Goal: Information Seeking & Learning: Learn about a topic

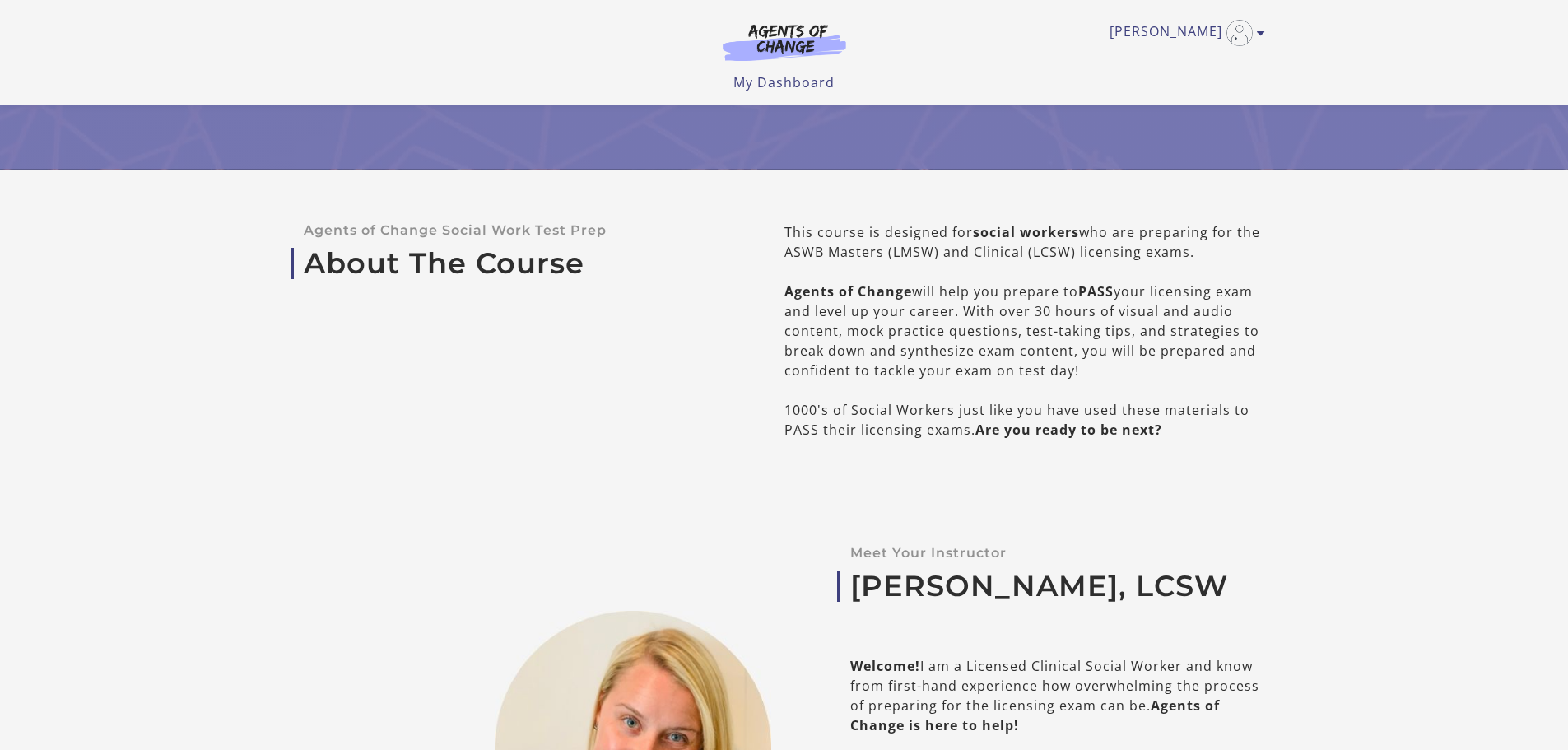
scroll to position [411, 0]
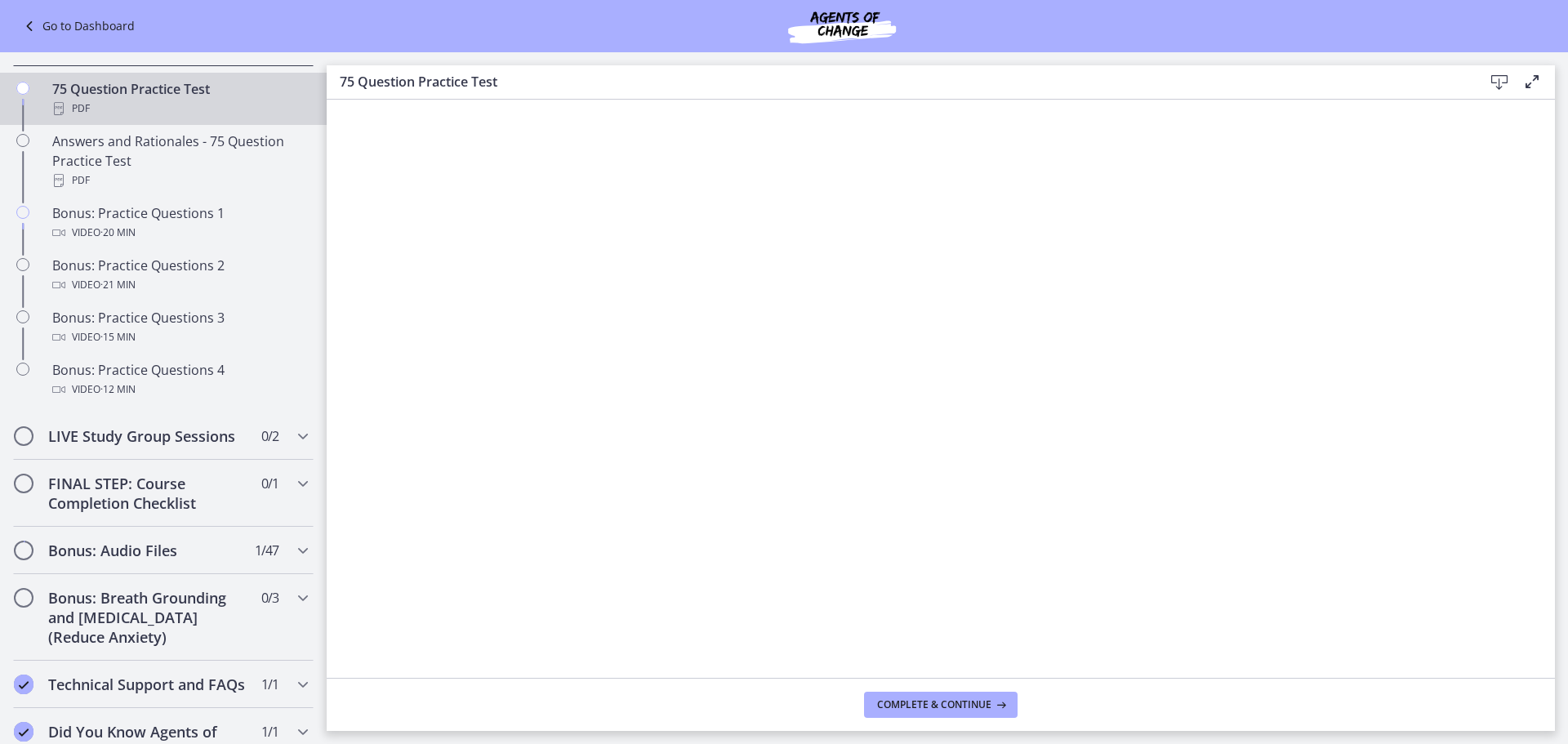
scroll to position [245, 0]
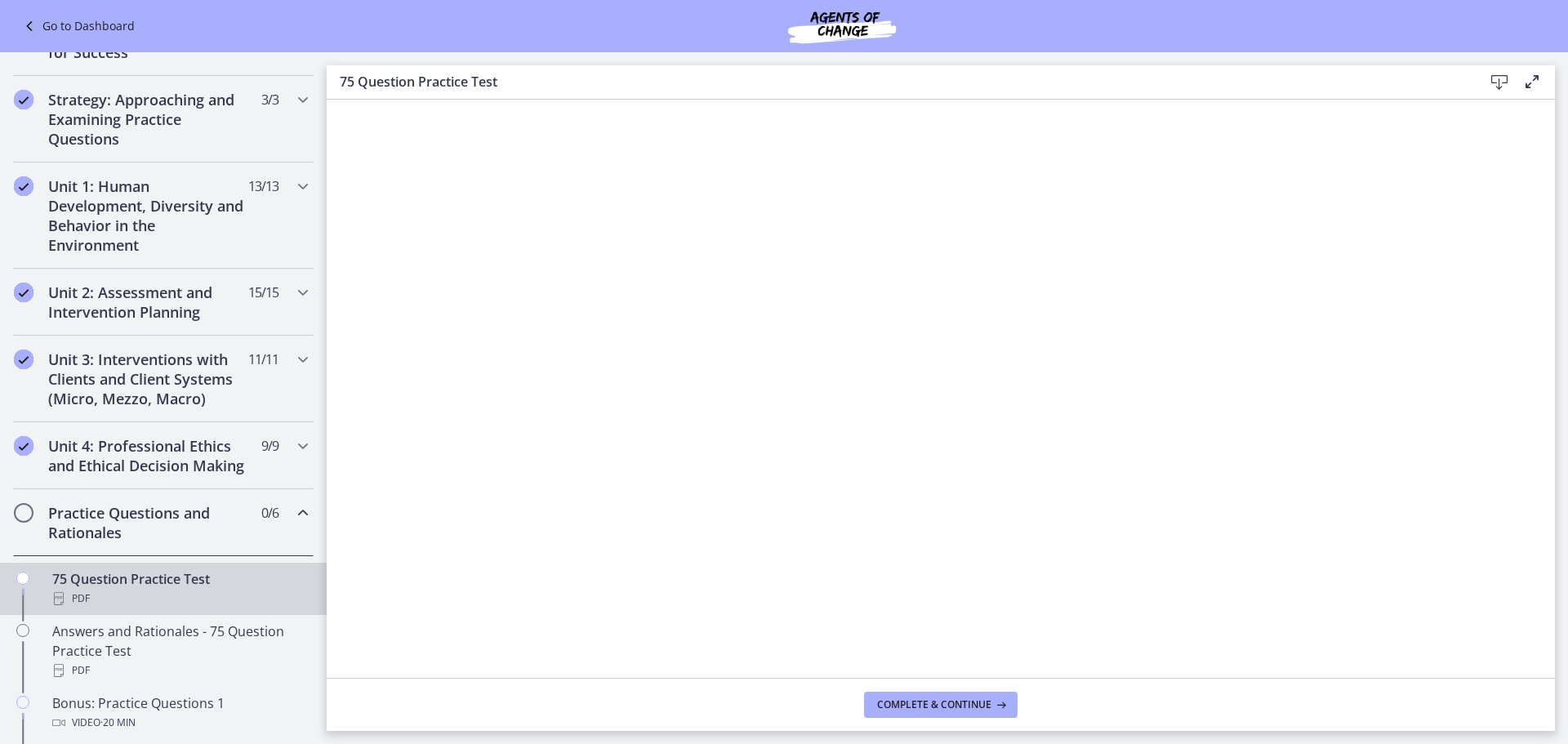
click at [1533, 81] on icon at bounding box center [1532, 81] width 19 height 19
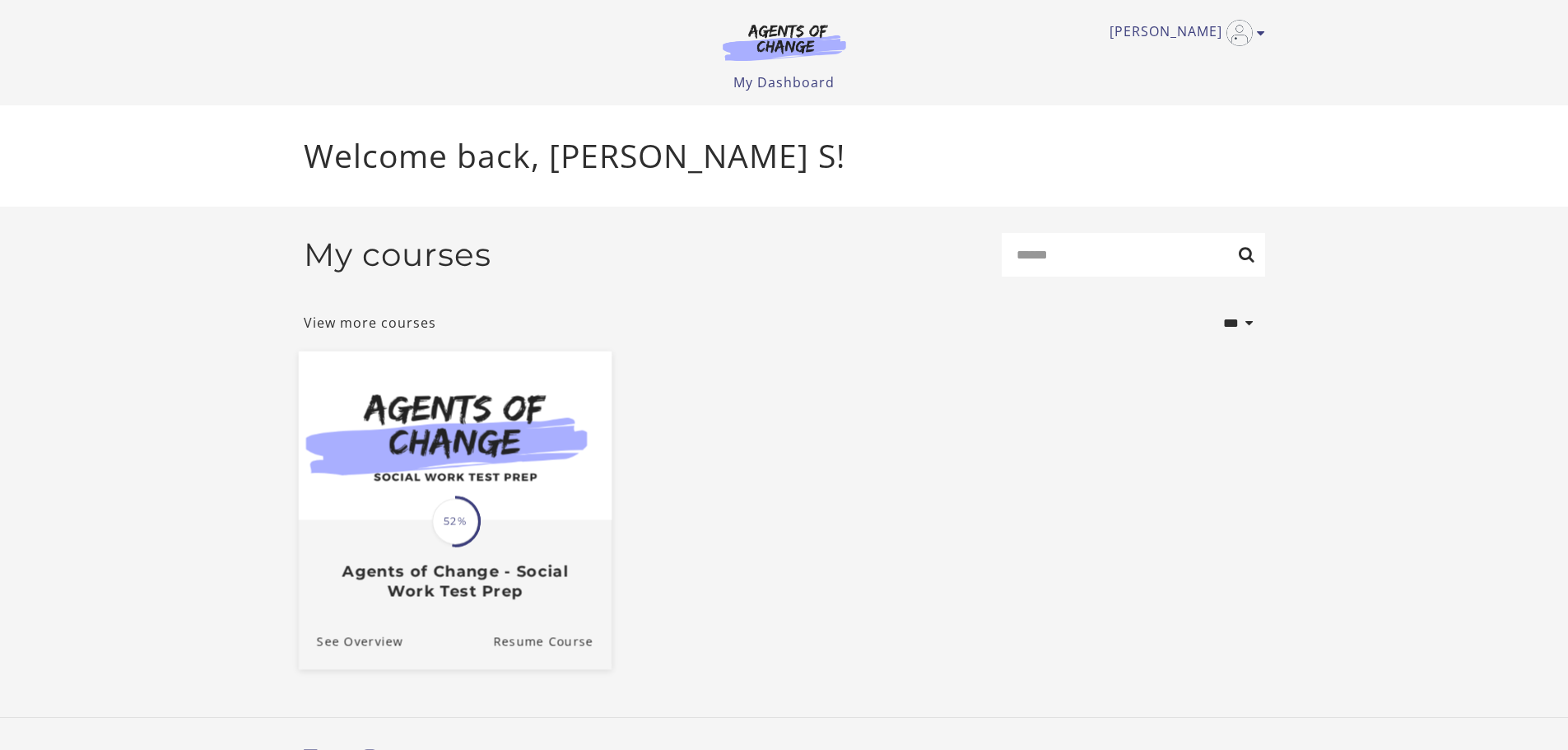
click at [532, 442] on img at bounding box center [454, 435] width 312 height 169
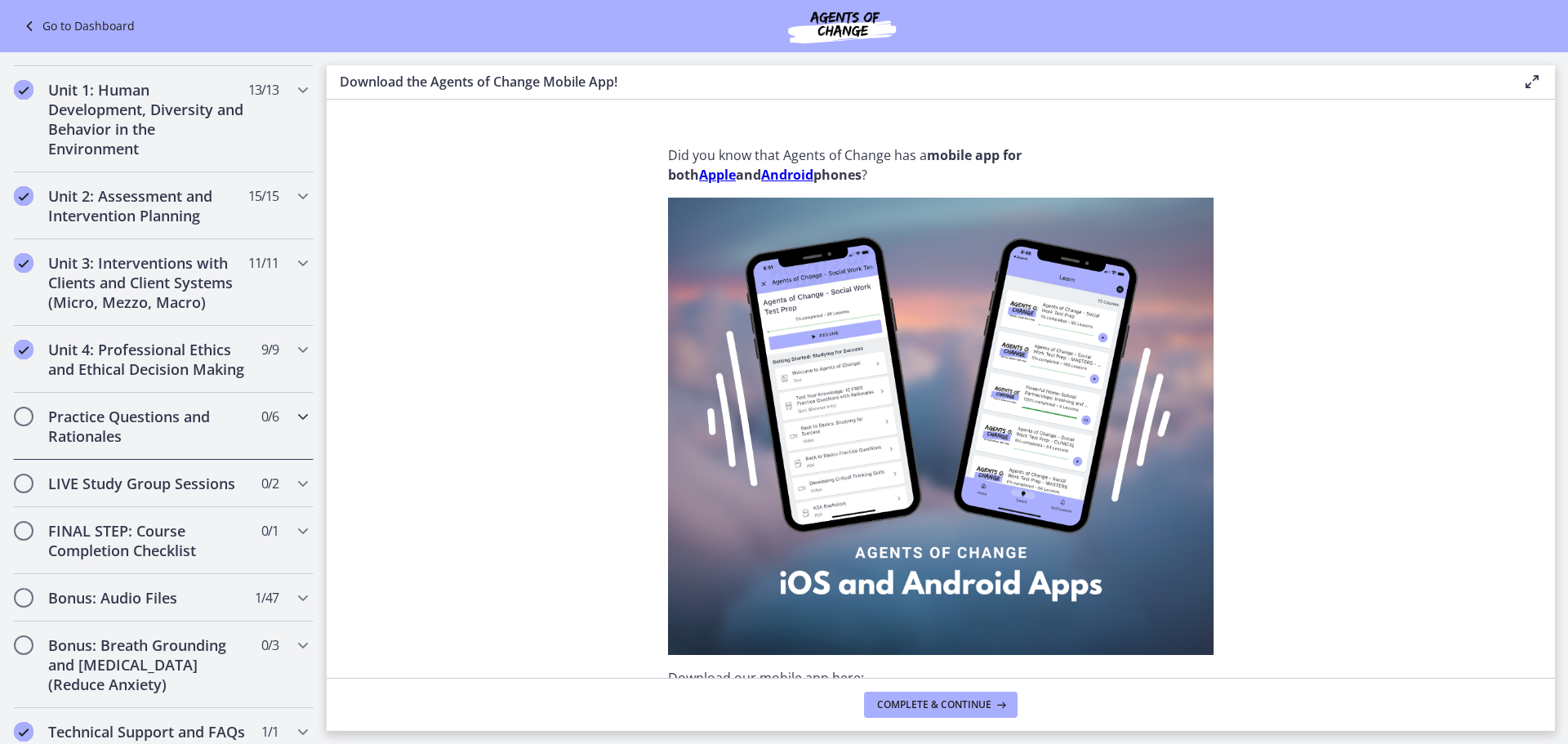
scroll to position [1143, 0]
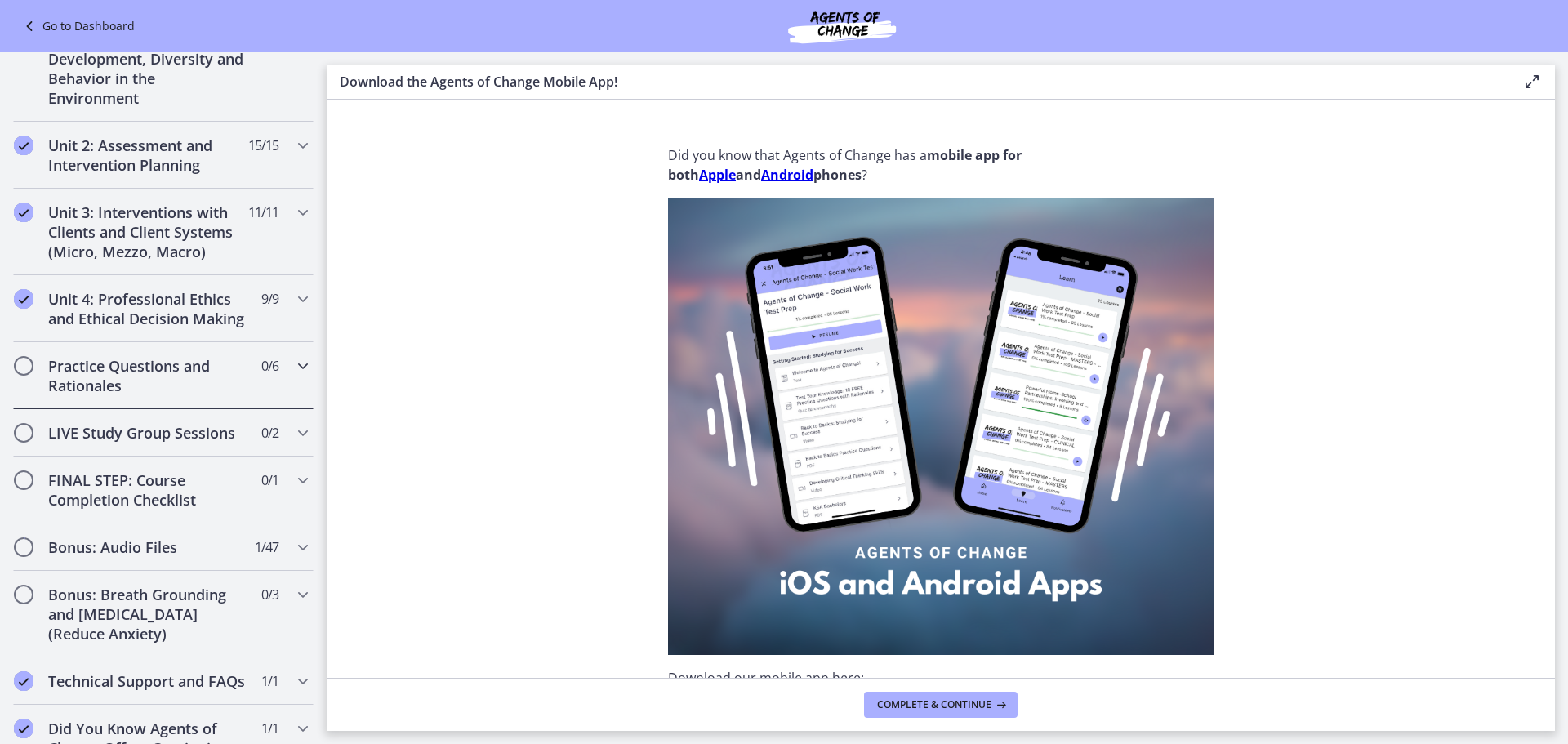
click at [294, 376] on icon "Chapters" at bounding box center [303, 366] width 19 height 19
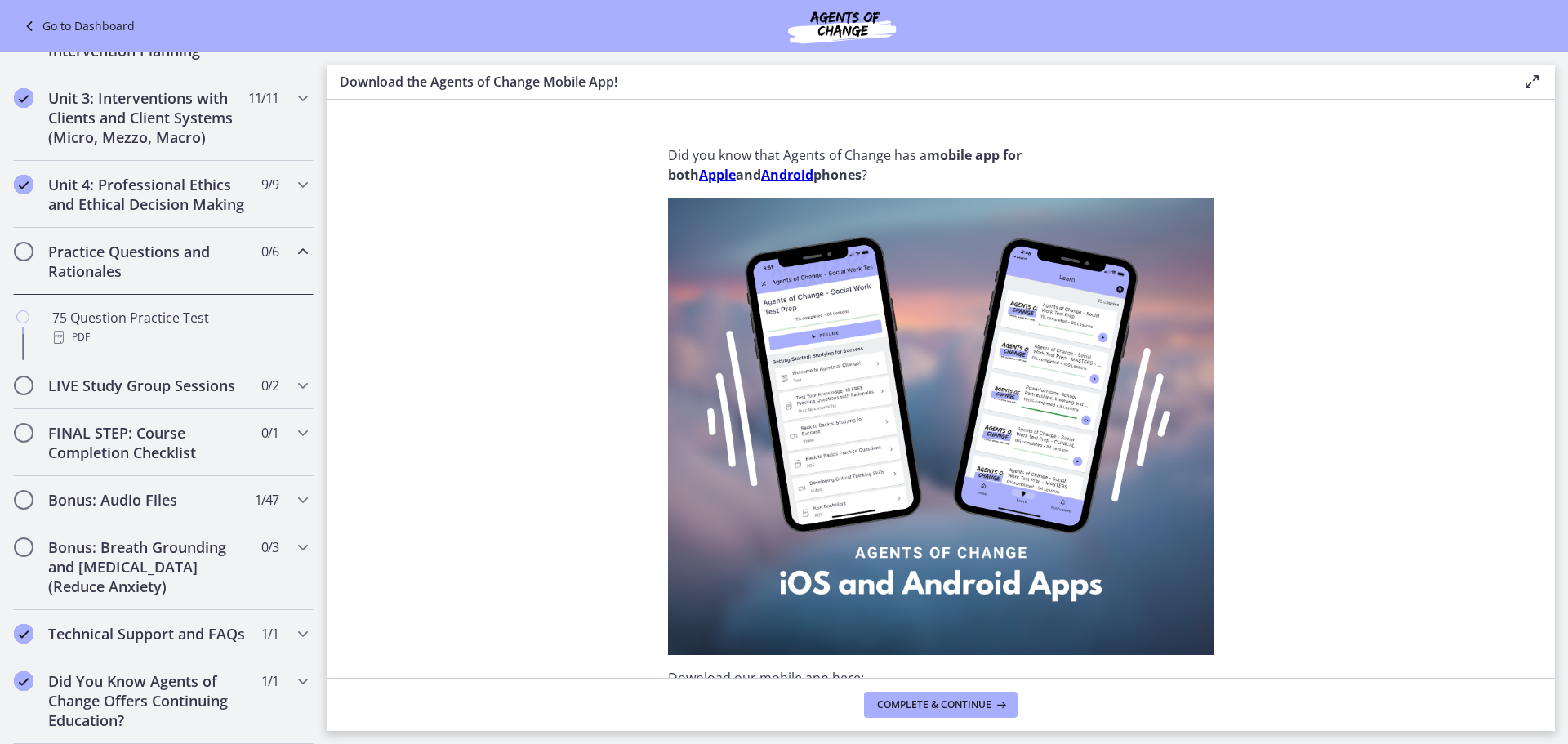
scroll to position [392, 0]
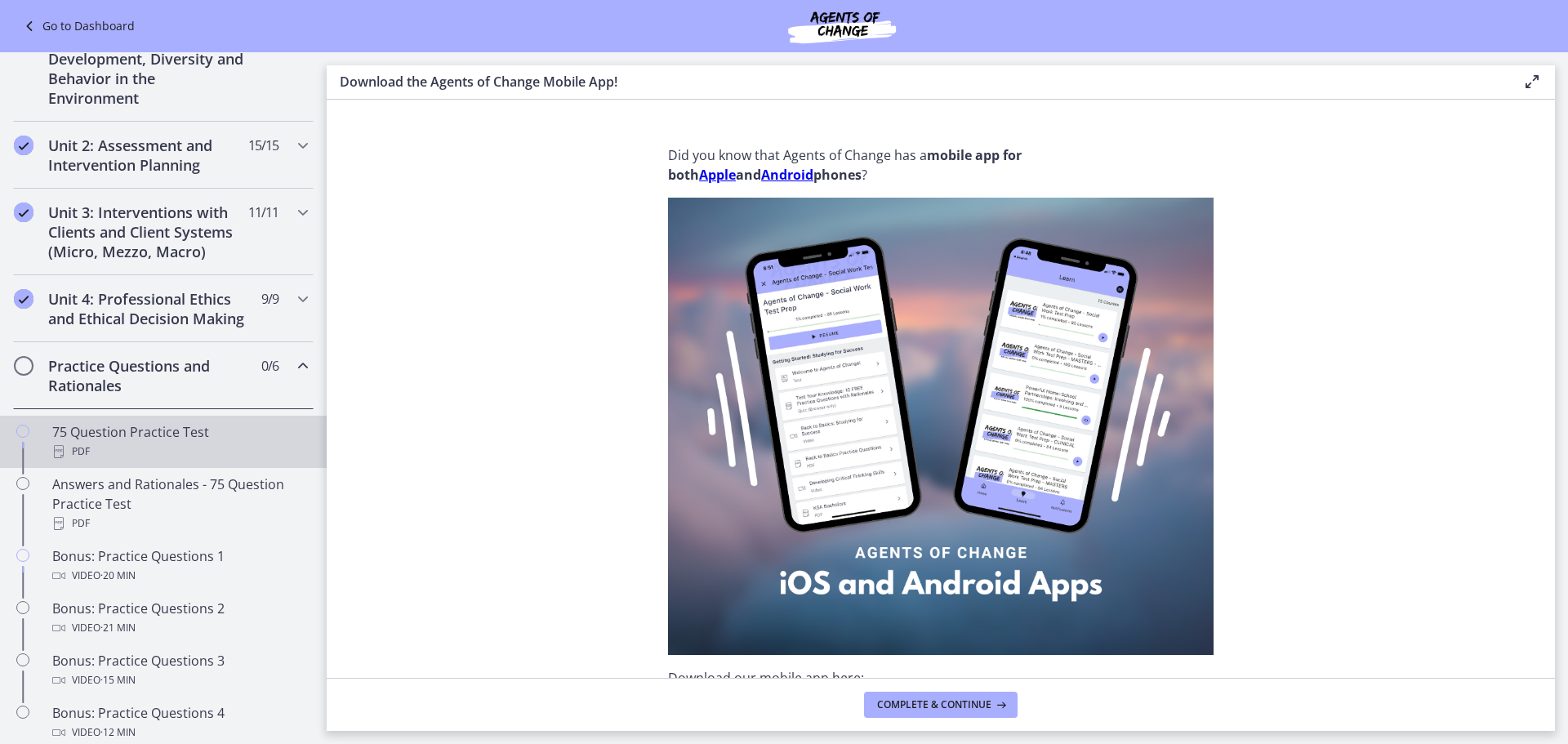
click at [221, 453] on div "75 Question Practice Test PDF" at bounding box center [179, 442] width 255 height 39
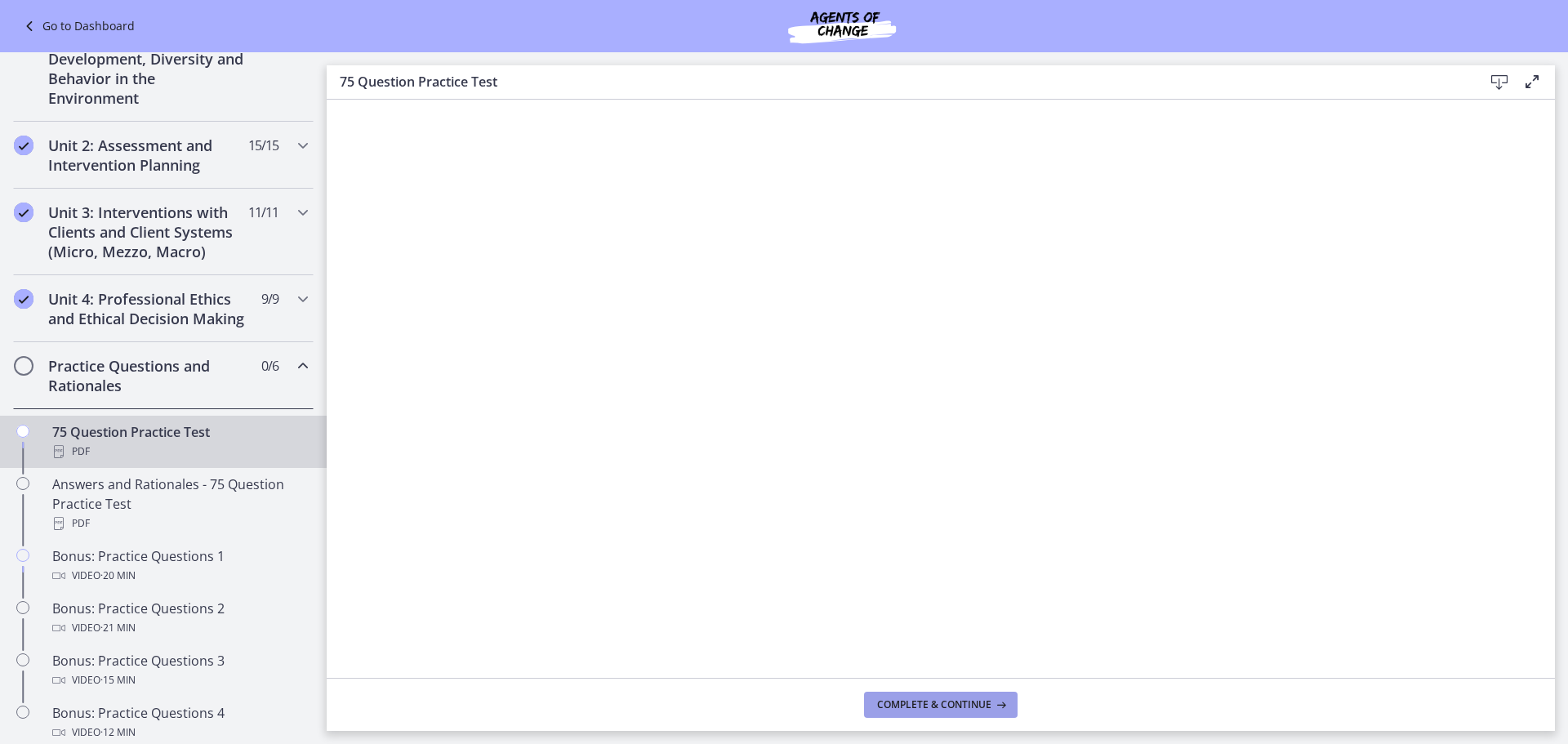
click at [920, 708] on span "Complete & continue" at bounding box center [934, 704] width 114 height 13
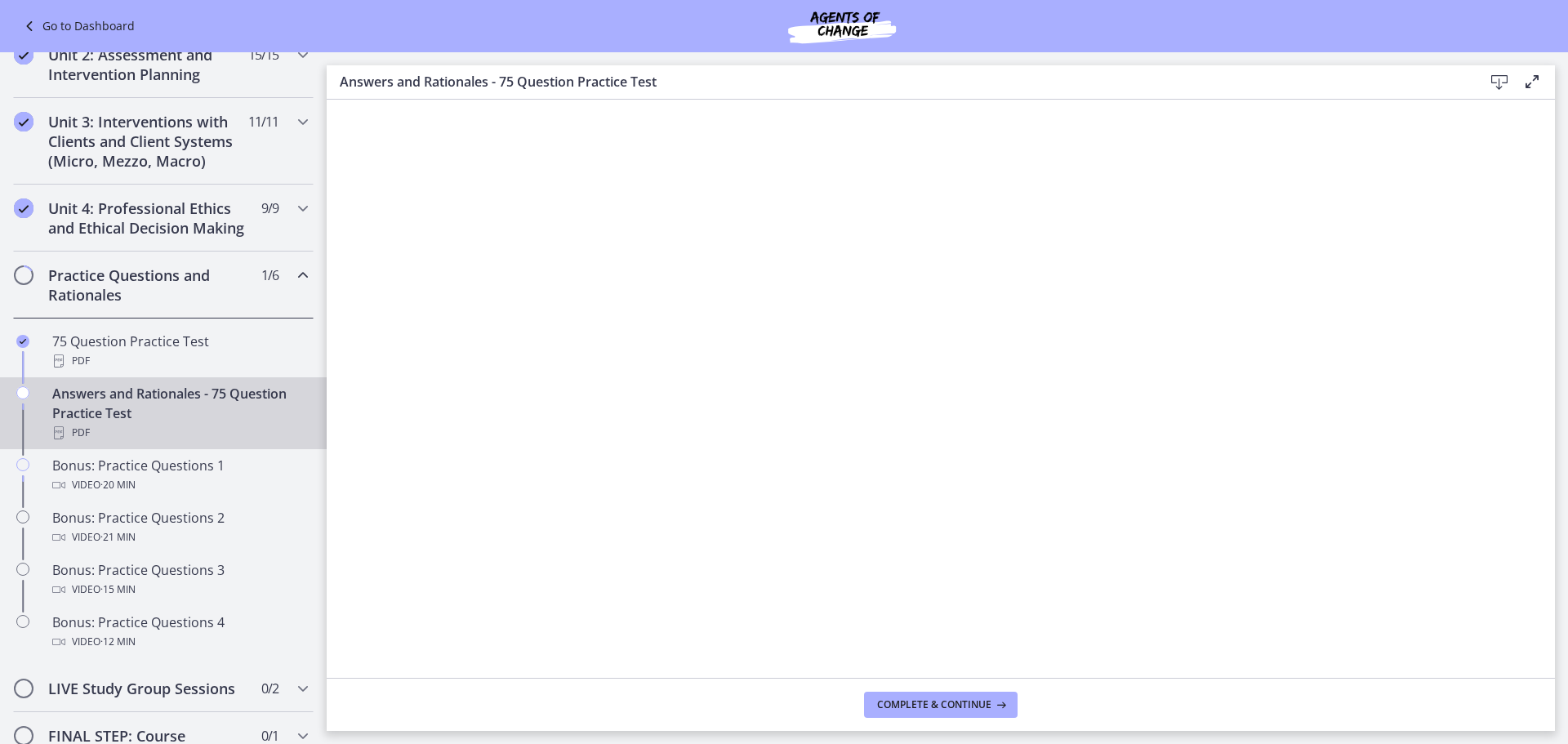
scroll to position [490, 0]
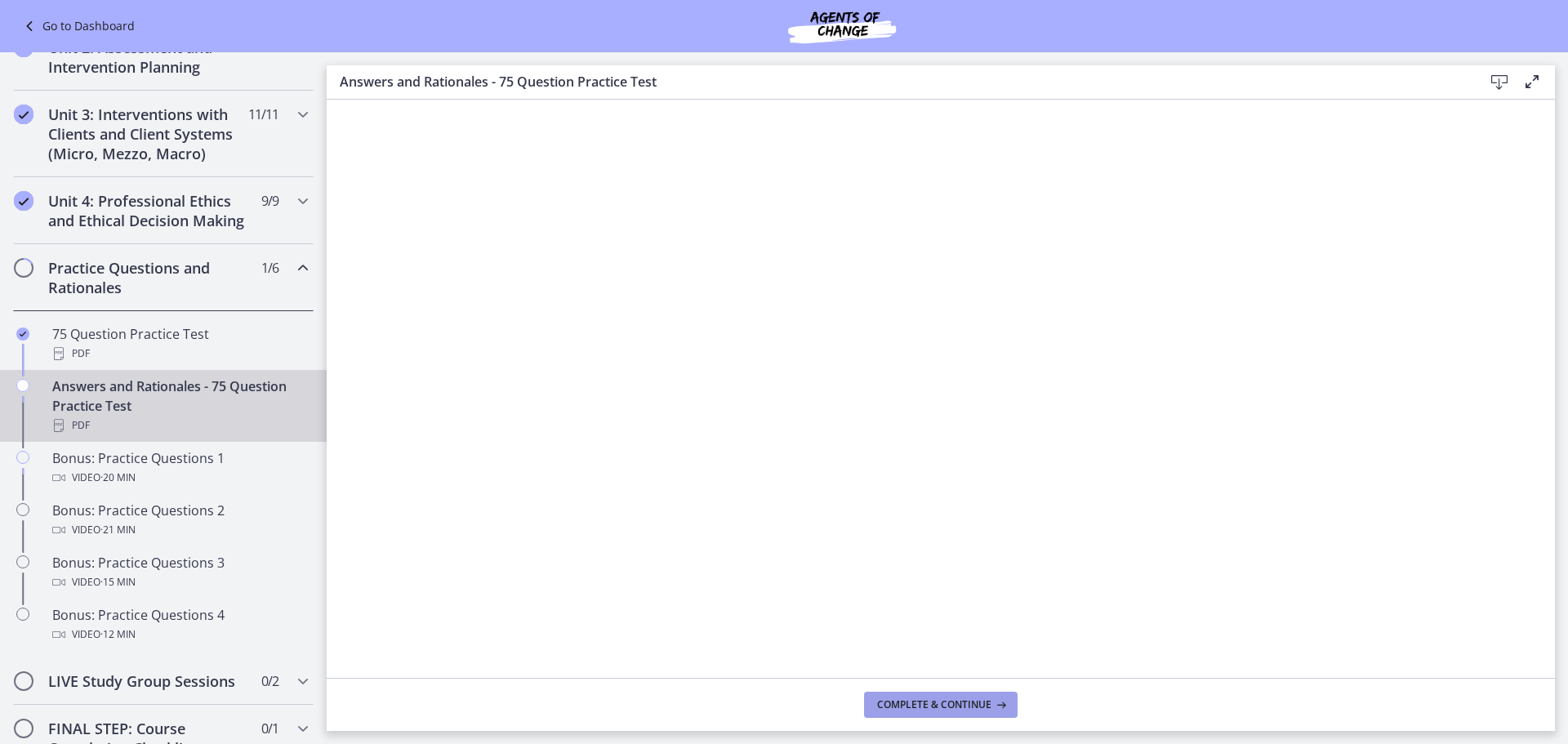
click at [1003, 705] on icon at bounding box center [999, 704] width 16 height 13
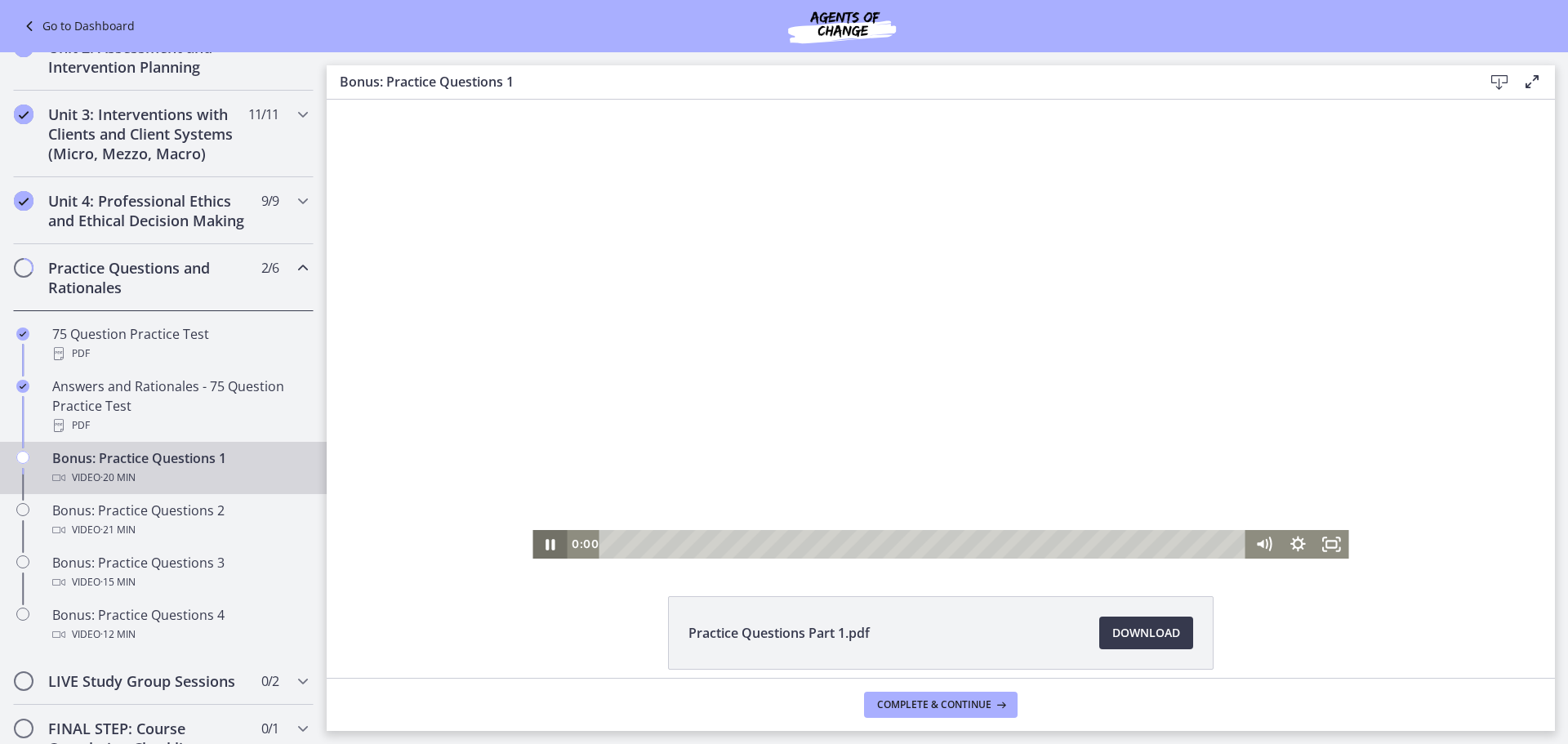
click at [546, 543] on icon "Pause" at bounding box center [549, 543] width 9 height 11
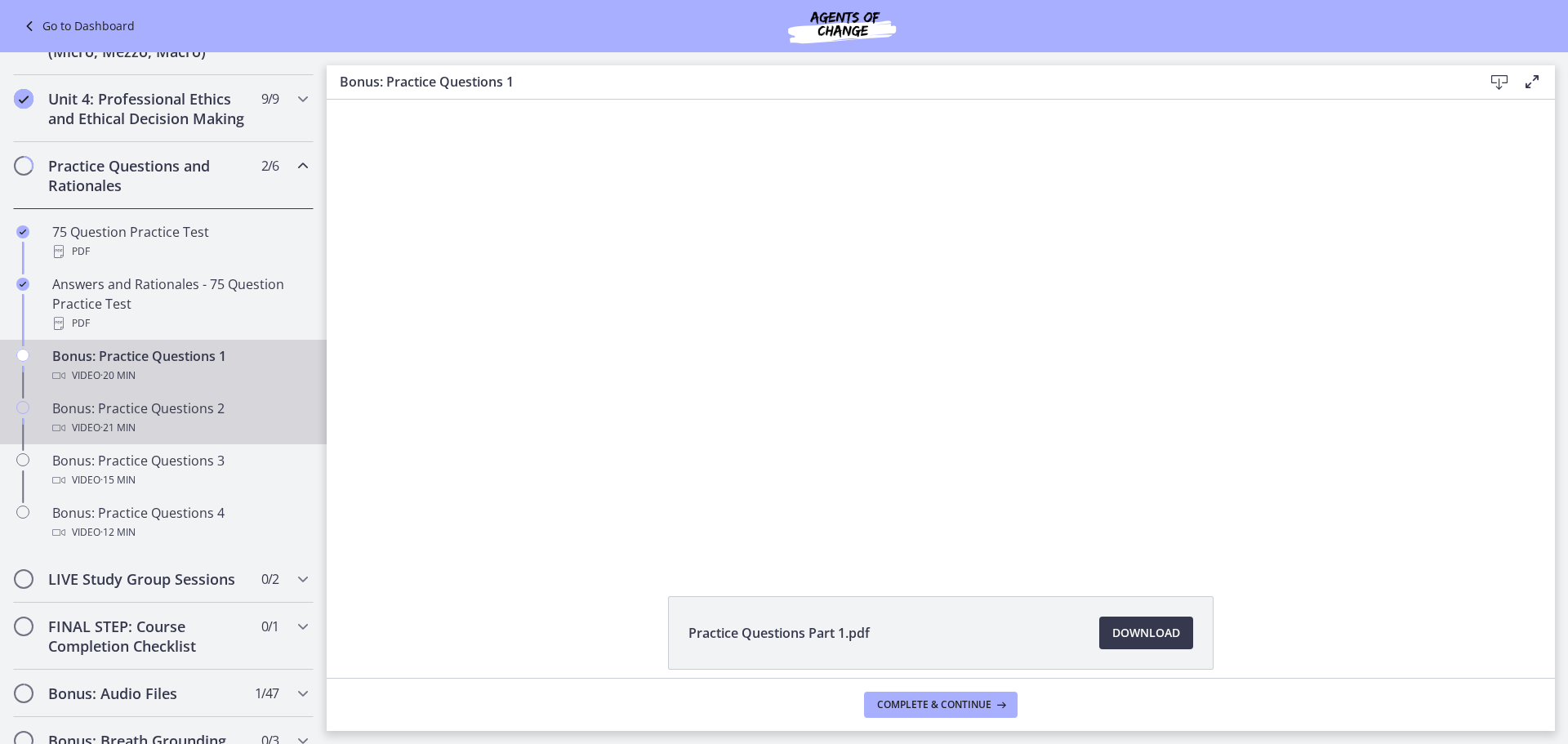
scroll to position [653, 0]
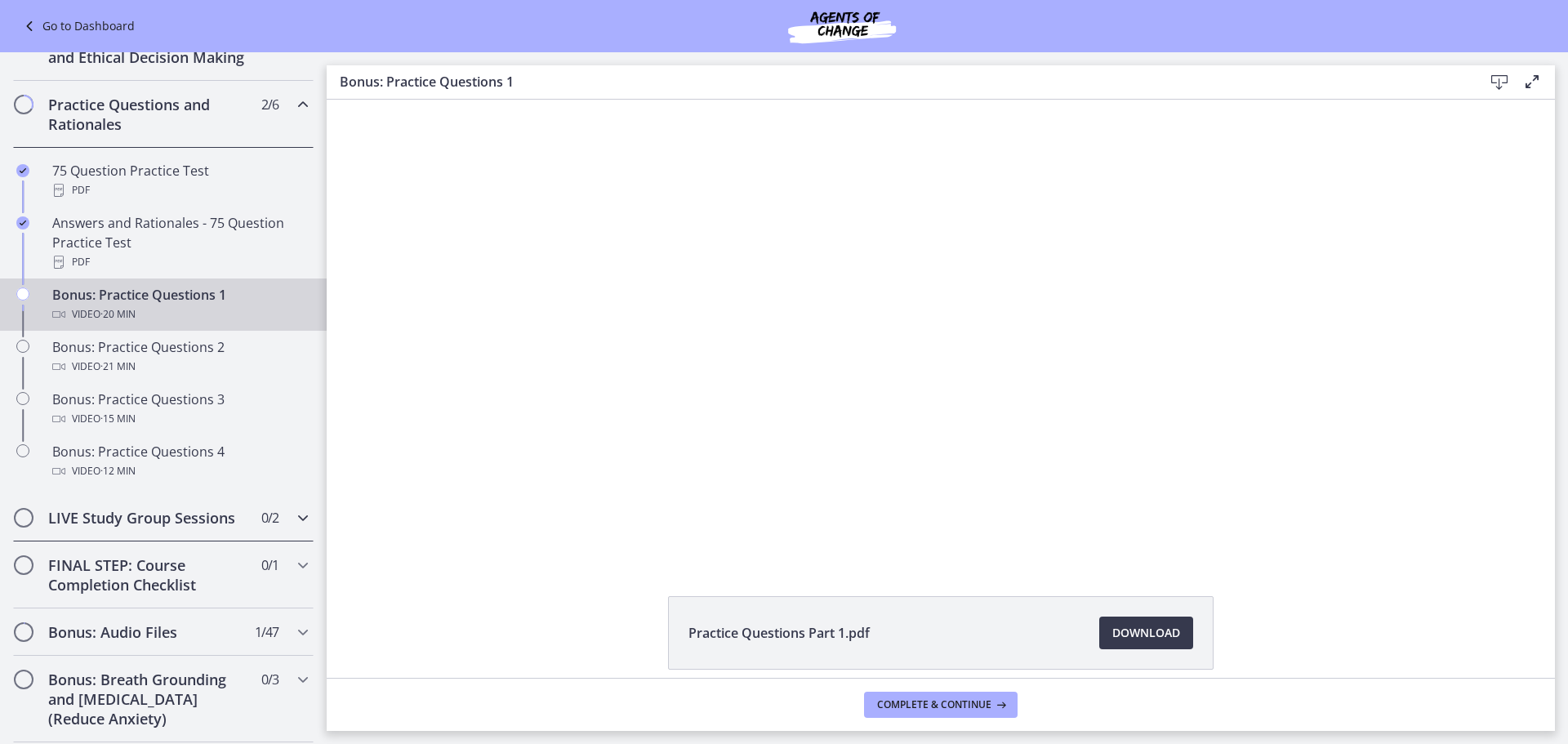
click at [294, 528] on icon "Chapters" at bounding box center [303, 517] width 19 height 19
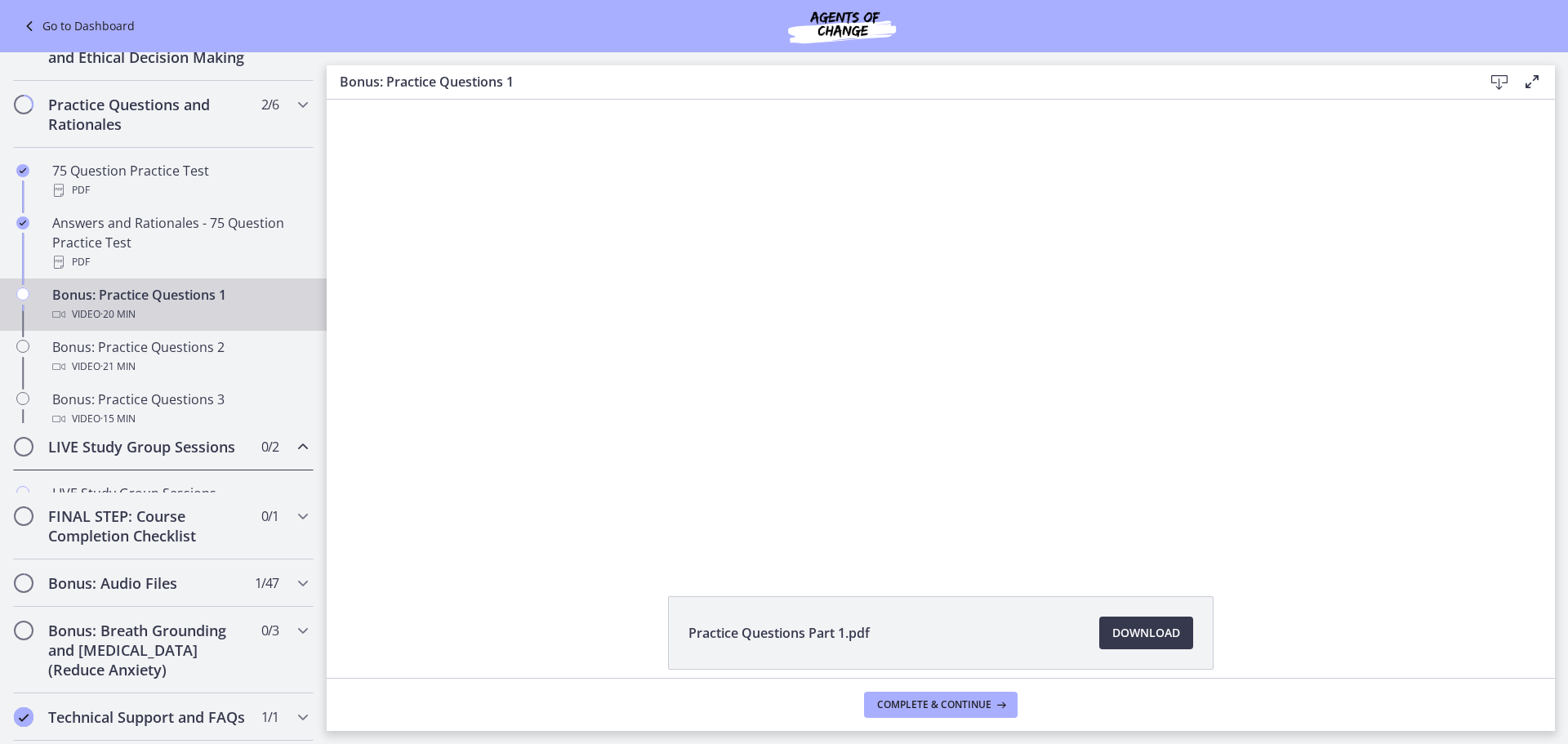
scroll to position [596, 0]
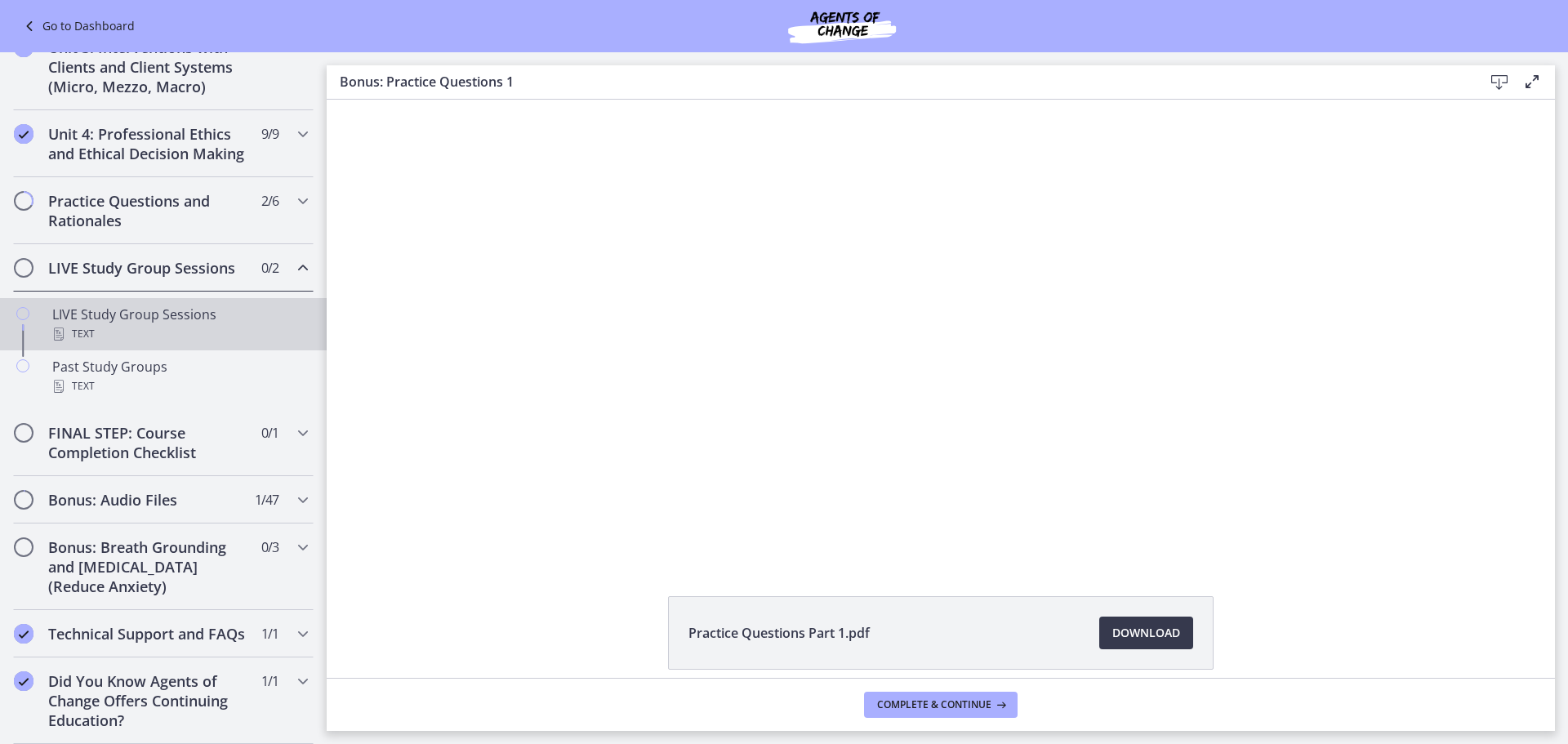
click at [215, 325] on div "Text" at bounding box center [179, 334] width 255 height 19
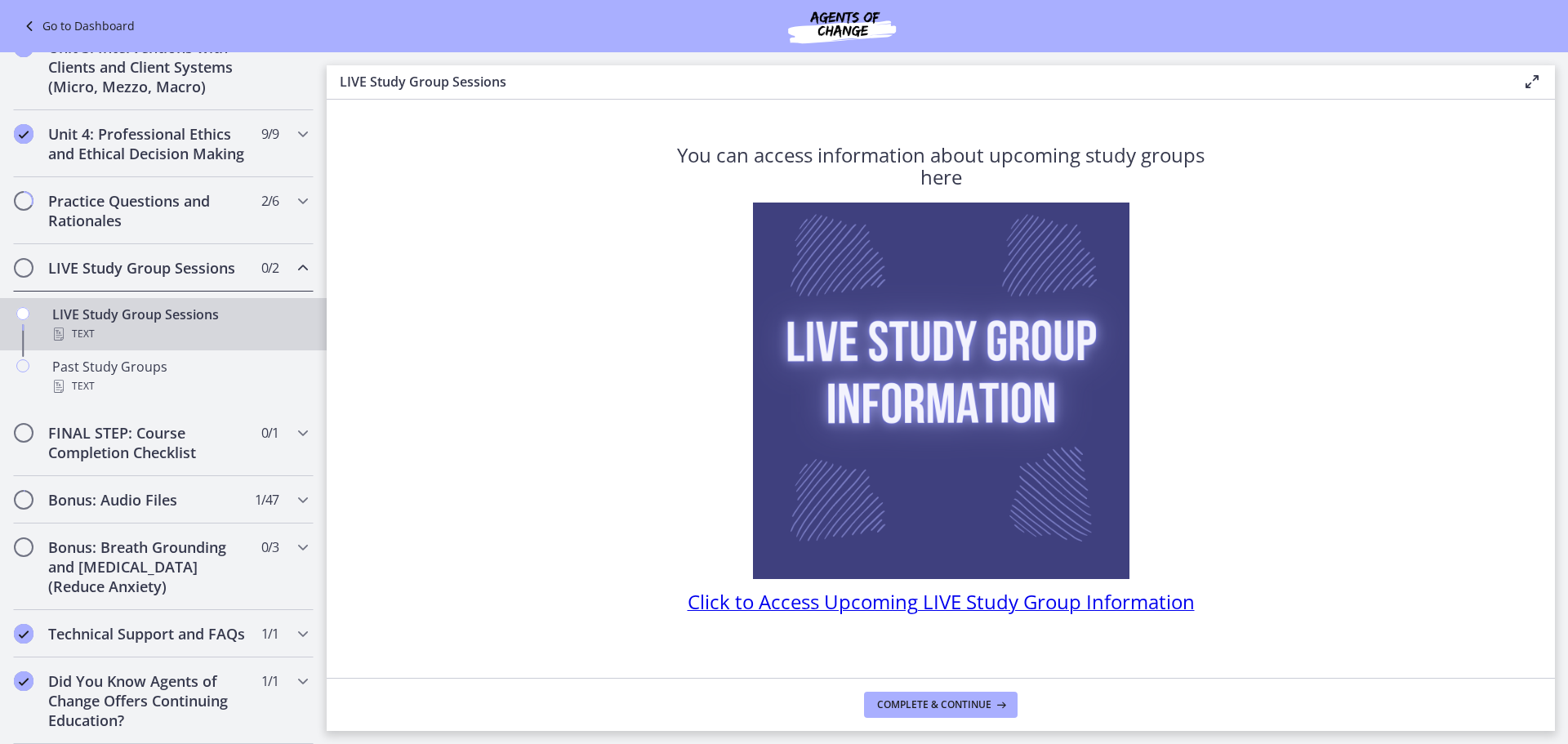
click at [872, 604] on span "Click to Access Upcoming LIVE Study Group Information" at bounding box center [941, 602] width 507 height 27
click at [912, 709] on span "Complete & continue" at bounding box center [934, 704] width 114 height 13
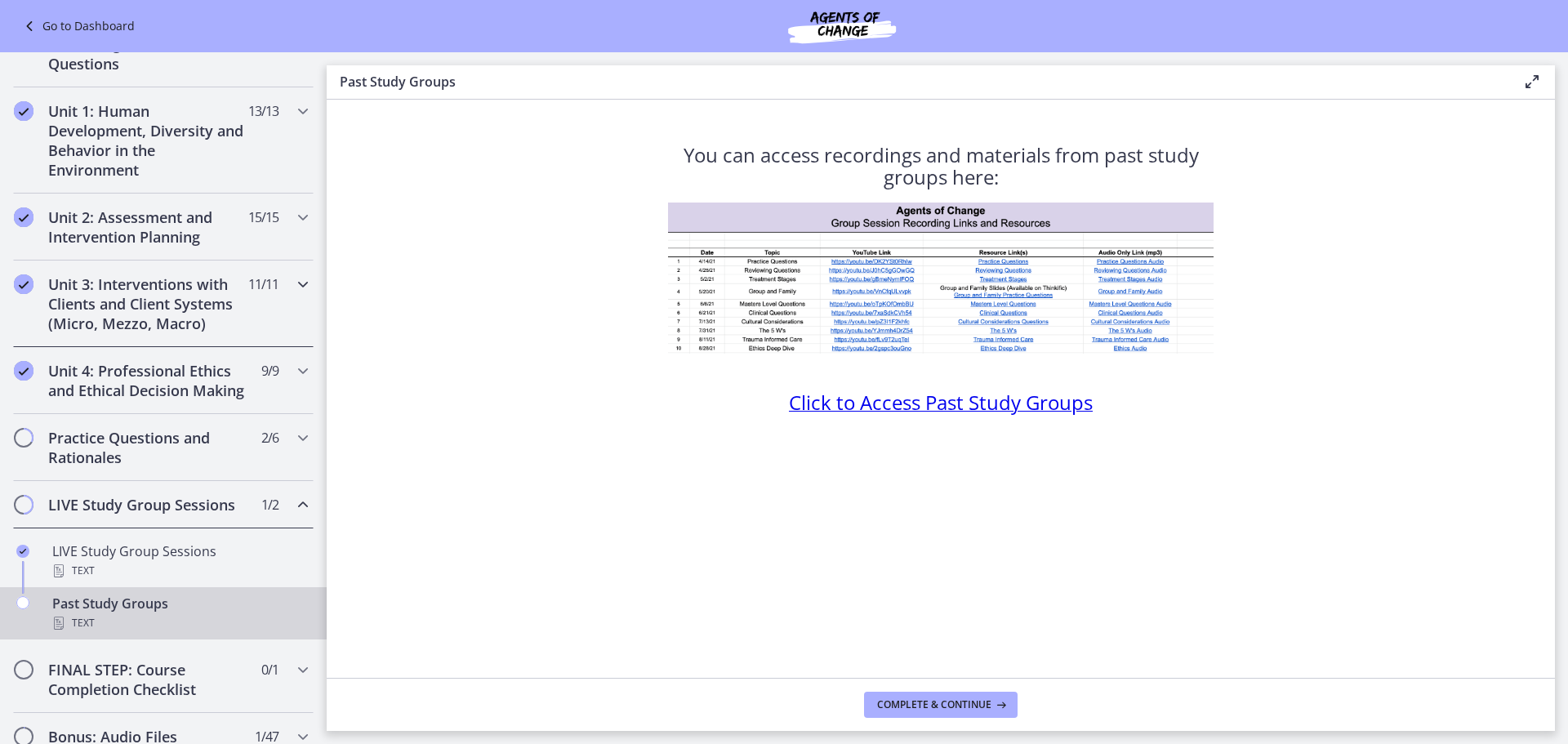
scroll to position [326, 0]
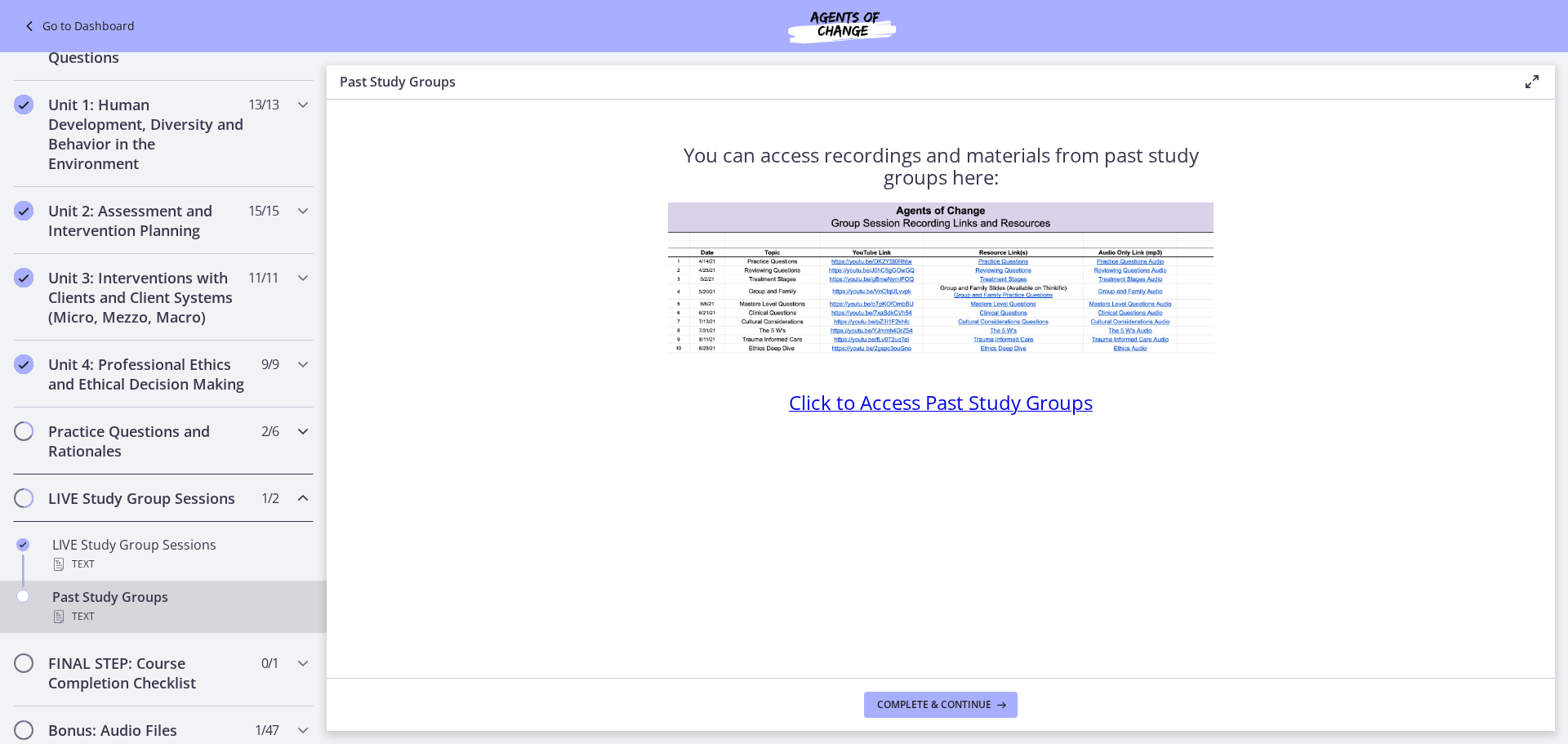
click at [298, 441] on icon "Chapters" at bounding box center [303, 431] width 19 height 19
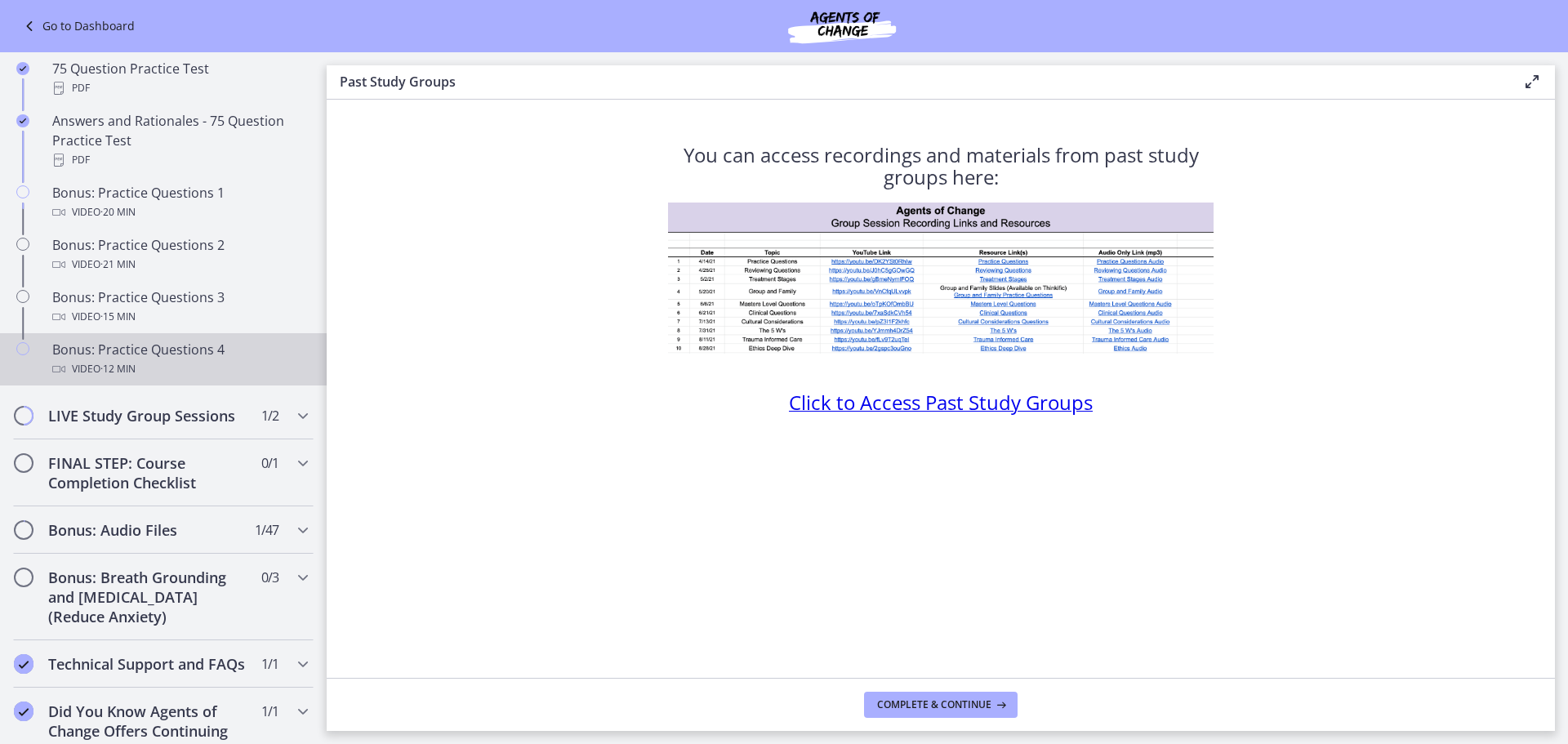
scroll to position [824, 0]
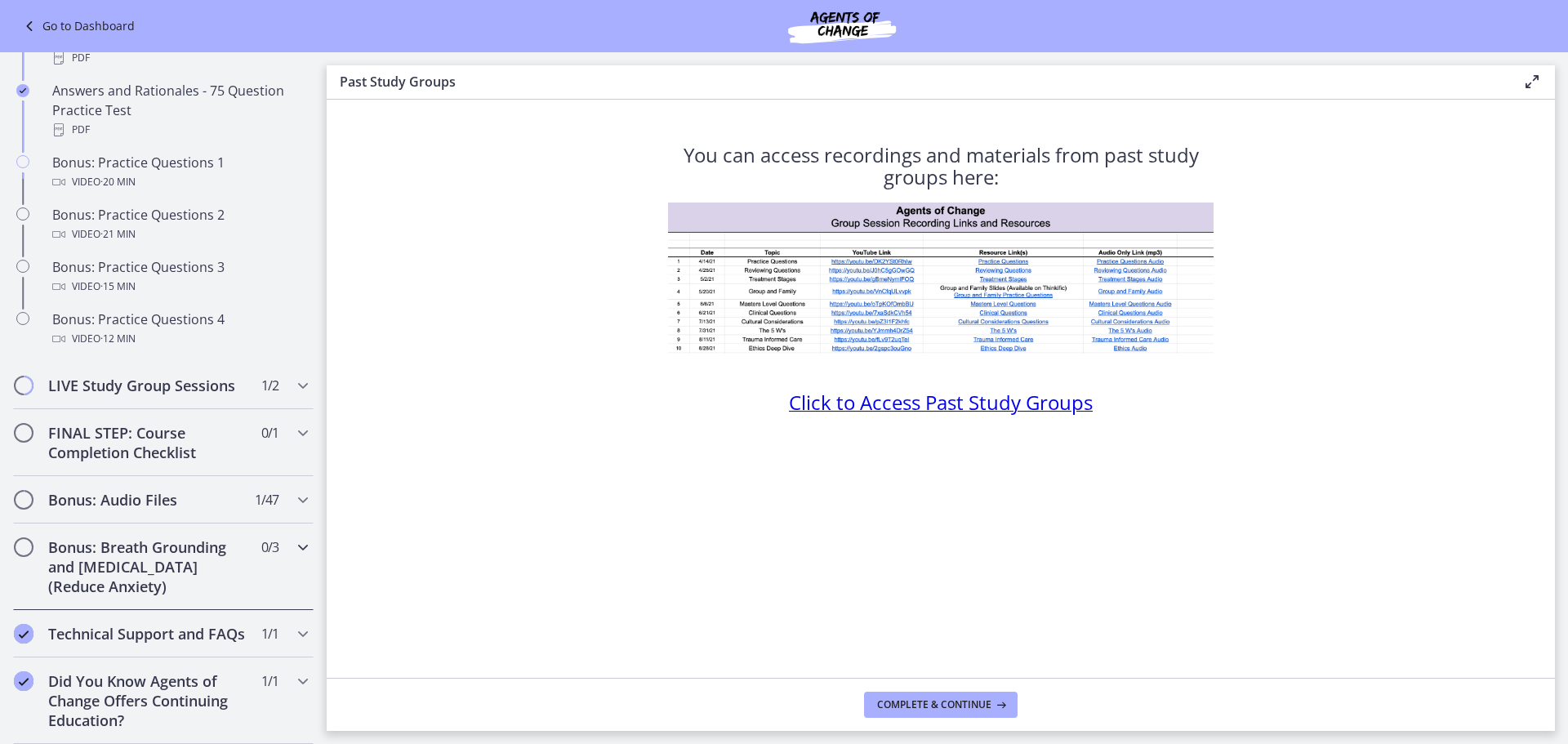
click at [294, 538] on icon "Chapters" at bounding box center [303, 547] width 19 height 19
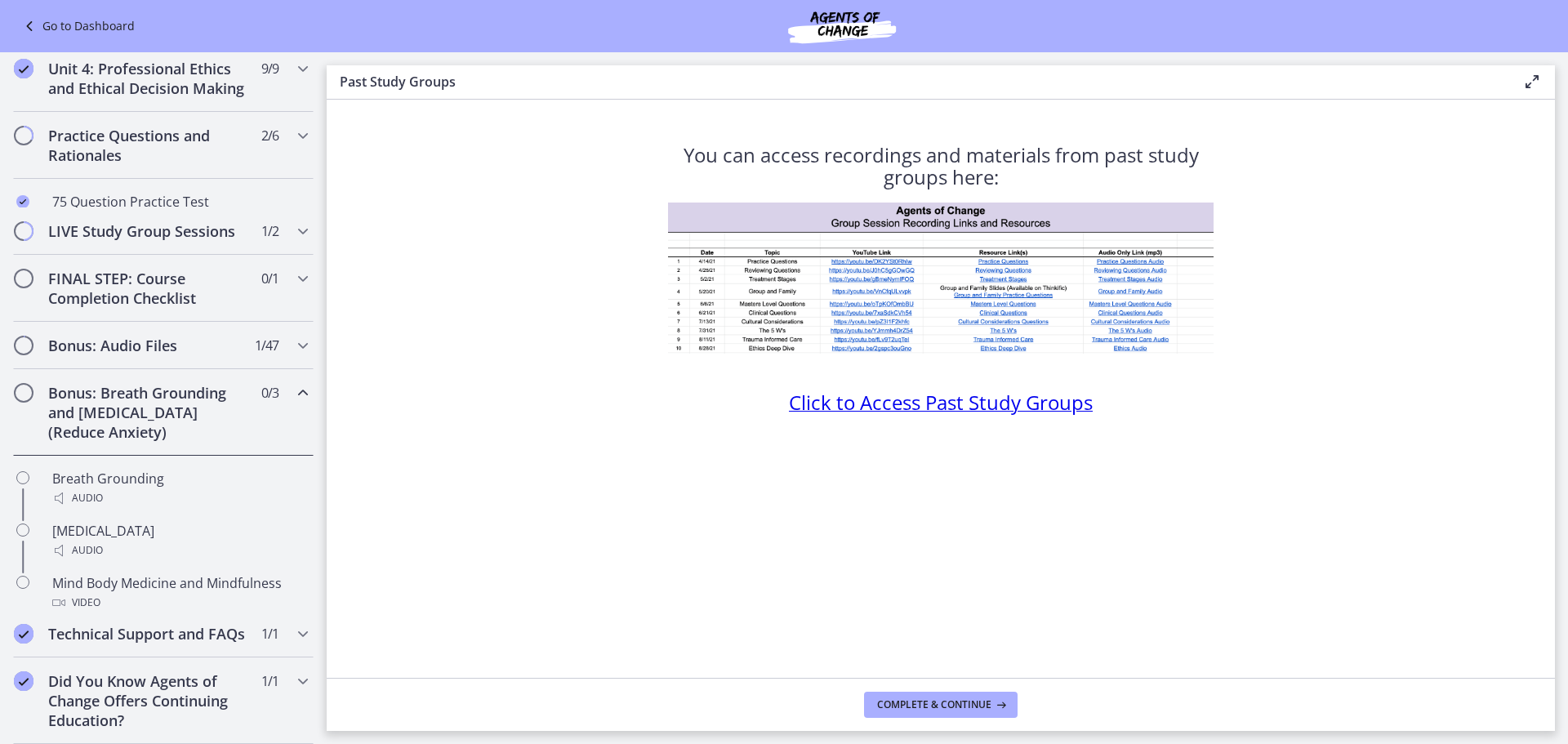
scroll to position [648, 0]
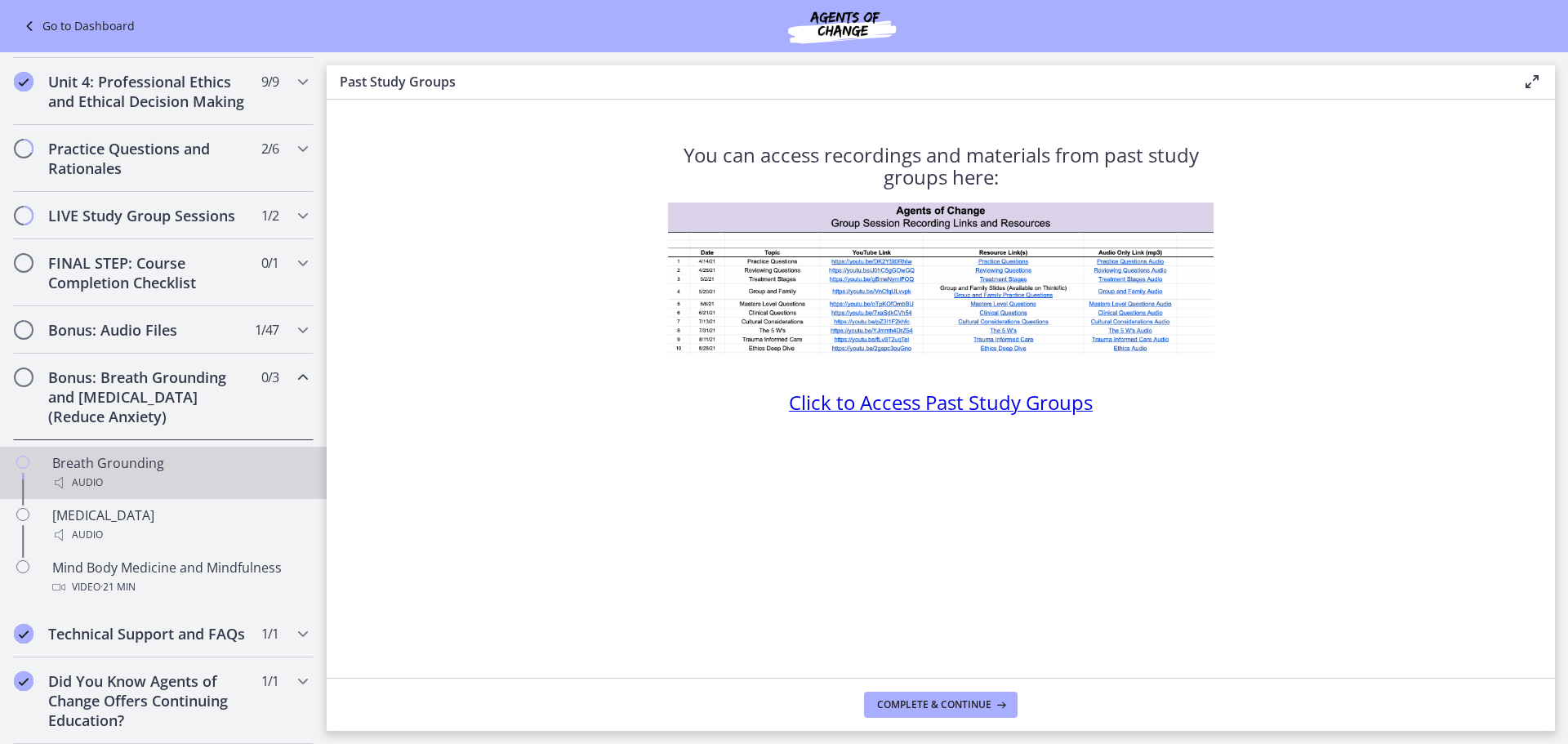
click at [286, 473] on div "Audio" at bounding box center [179, 482] width 255 height 19
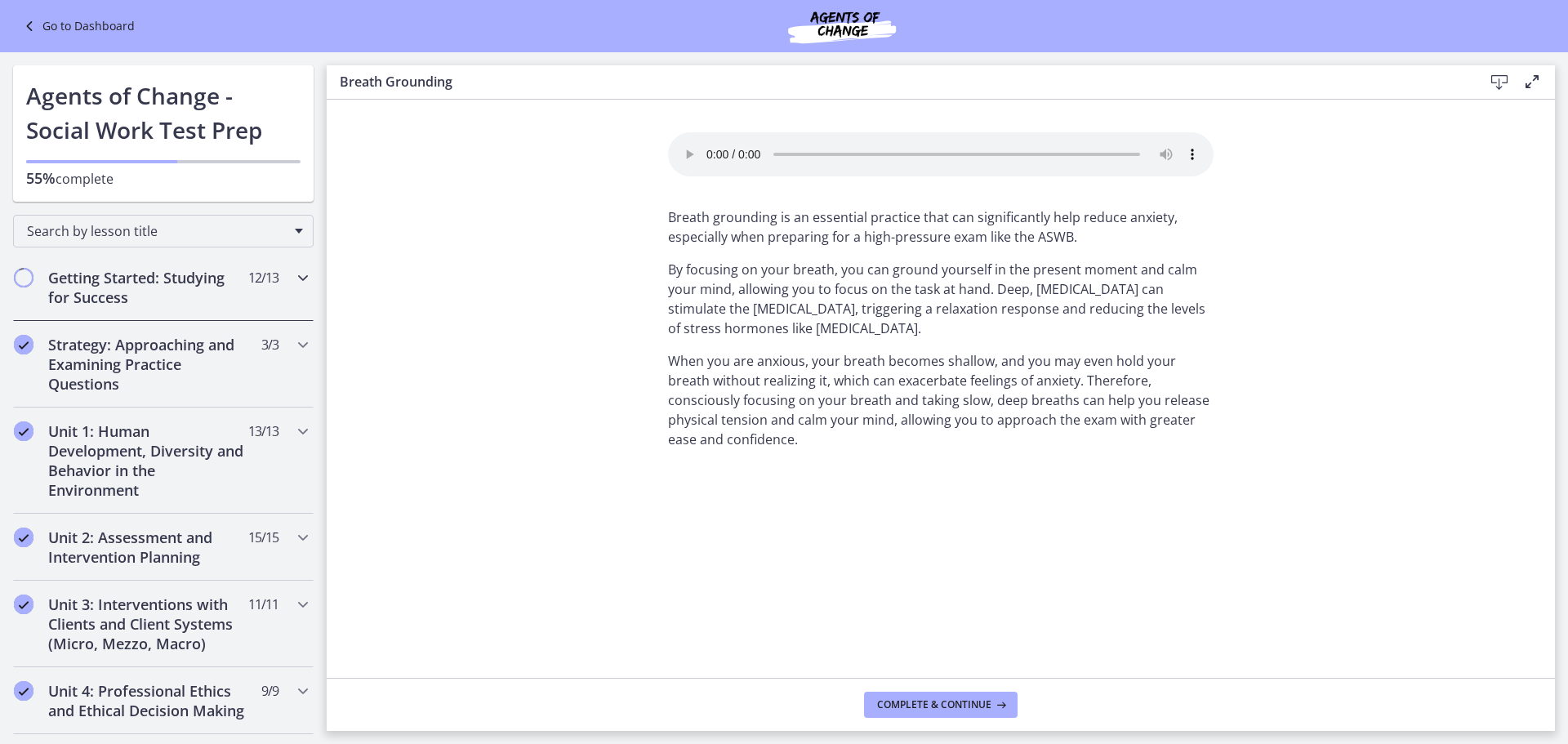
click at [294, 278] on icon "Chapters" at bounding box center [303, 277] width 19 height 19
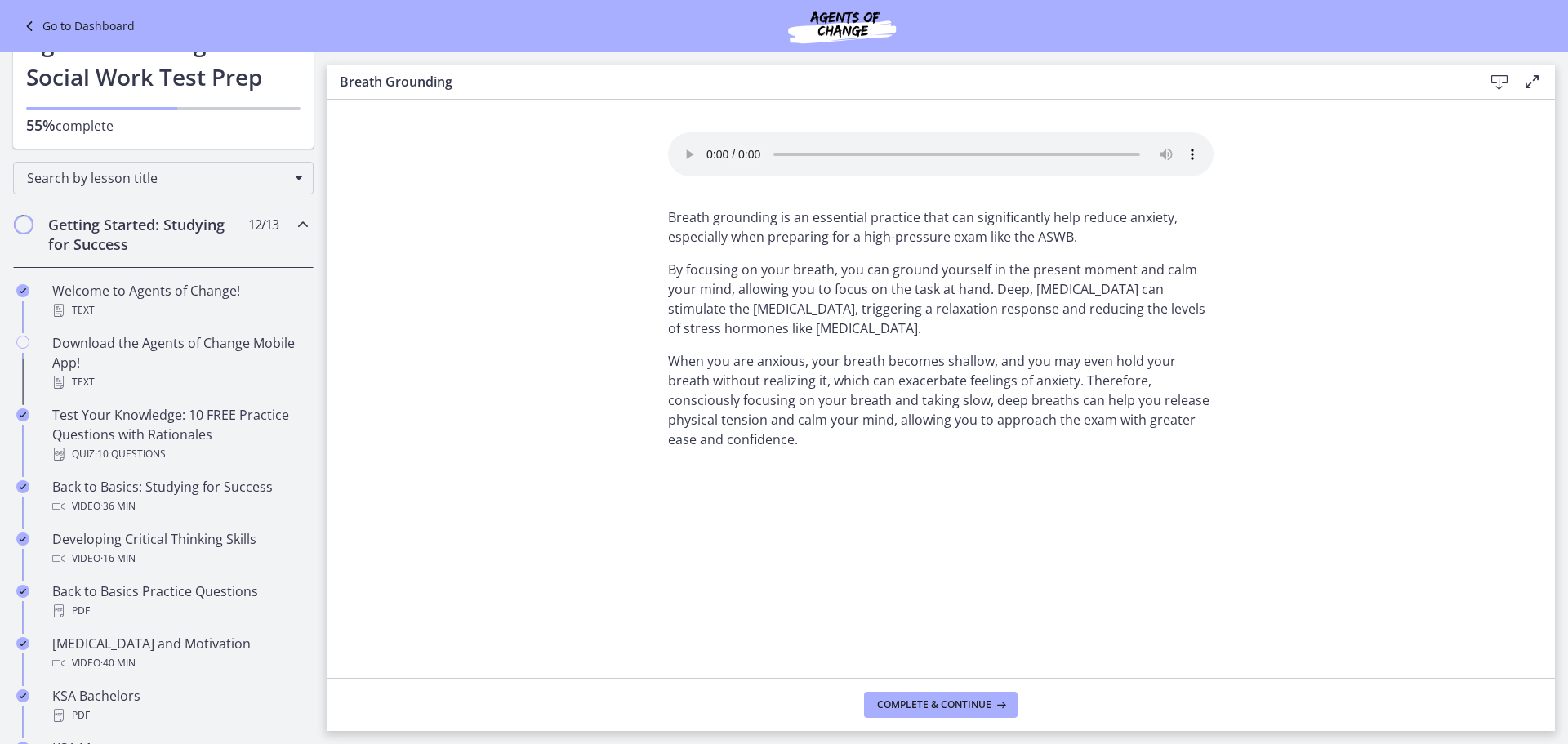
scroll to position [81, 0]
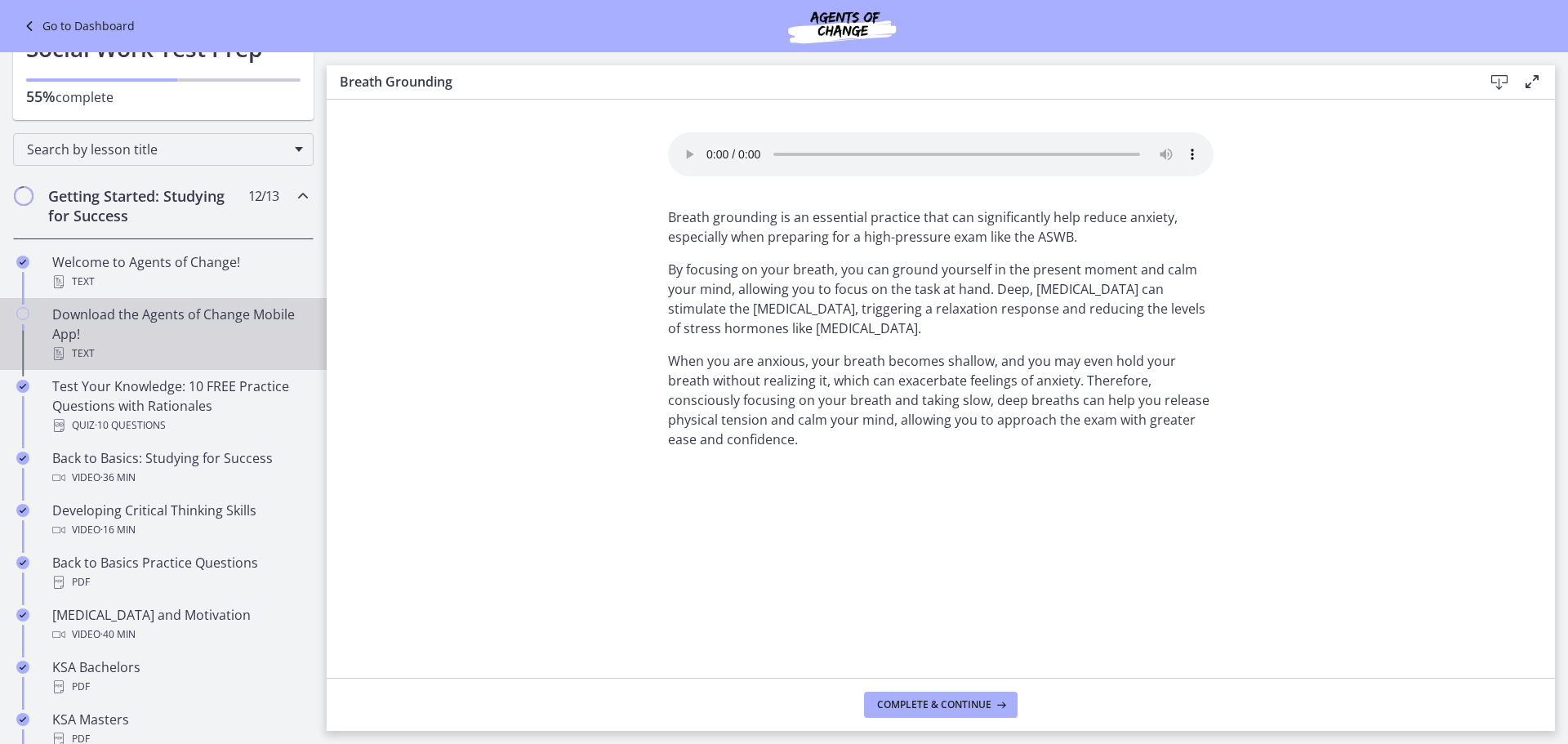
click at [279, 320] on div "Download the Agents of Change Mobile App! Text" at bounding box center [179, 333] width 255 height 59
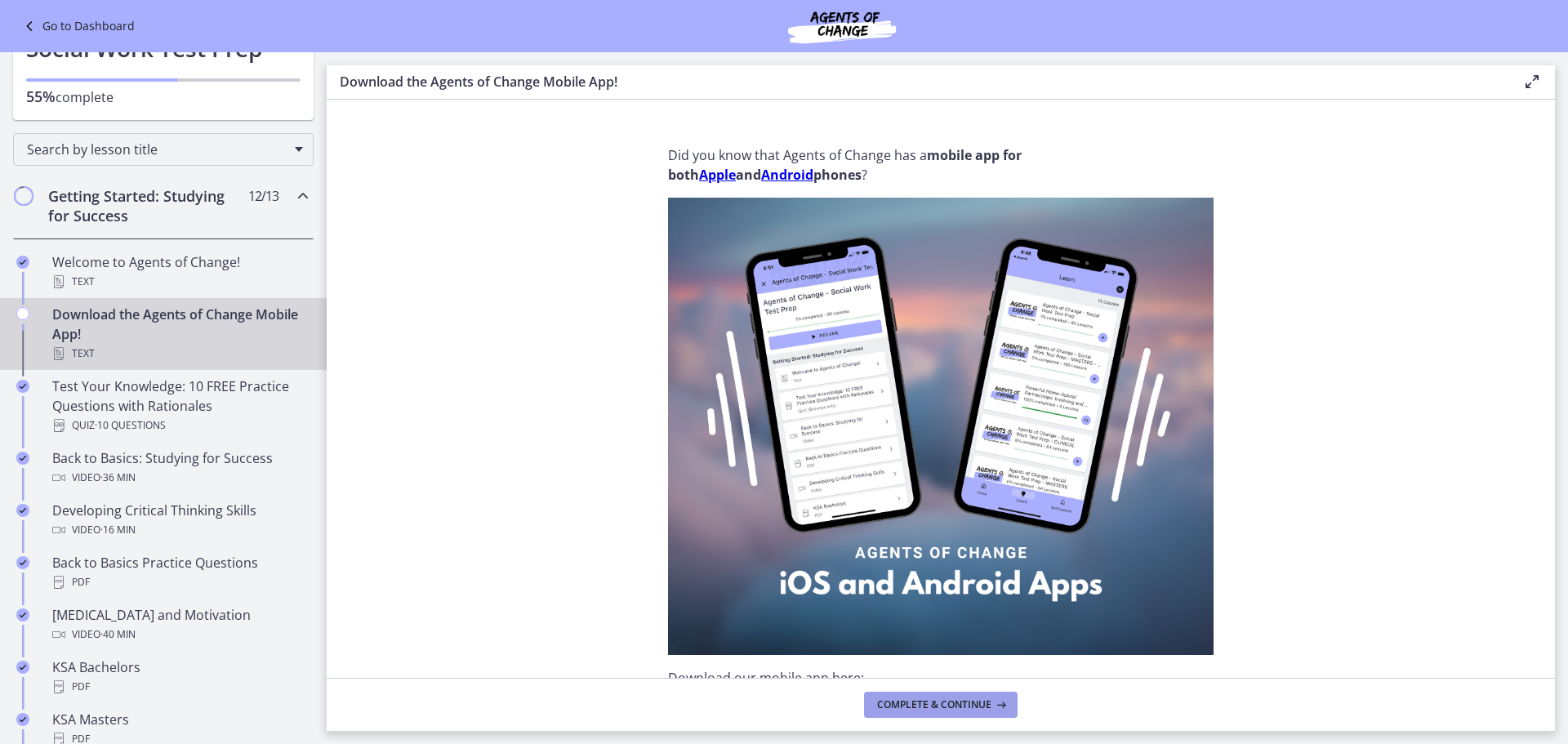
click at [925, 702] on span "Complete & continue" at bounding box center [934, 704] width 114 height 13
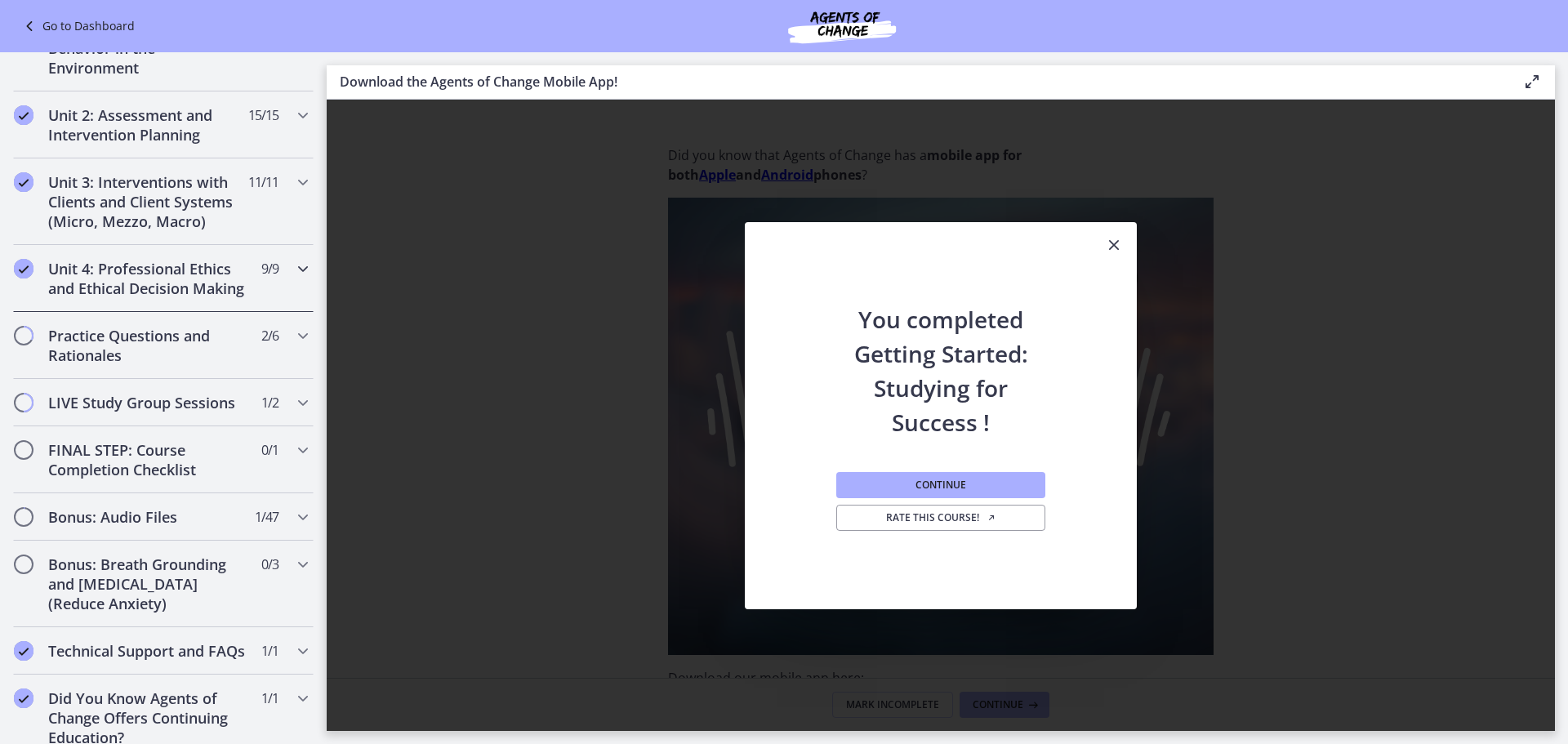
scroll to position [1224, 0]
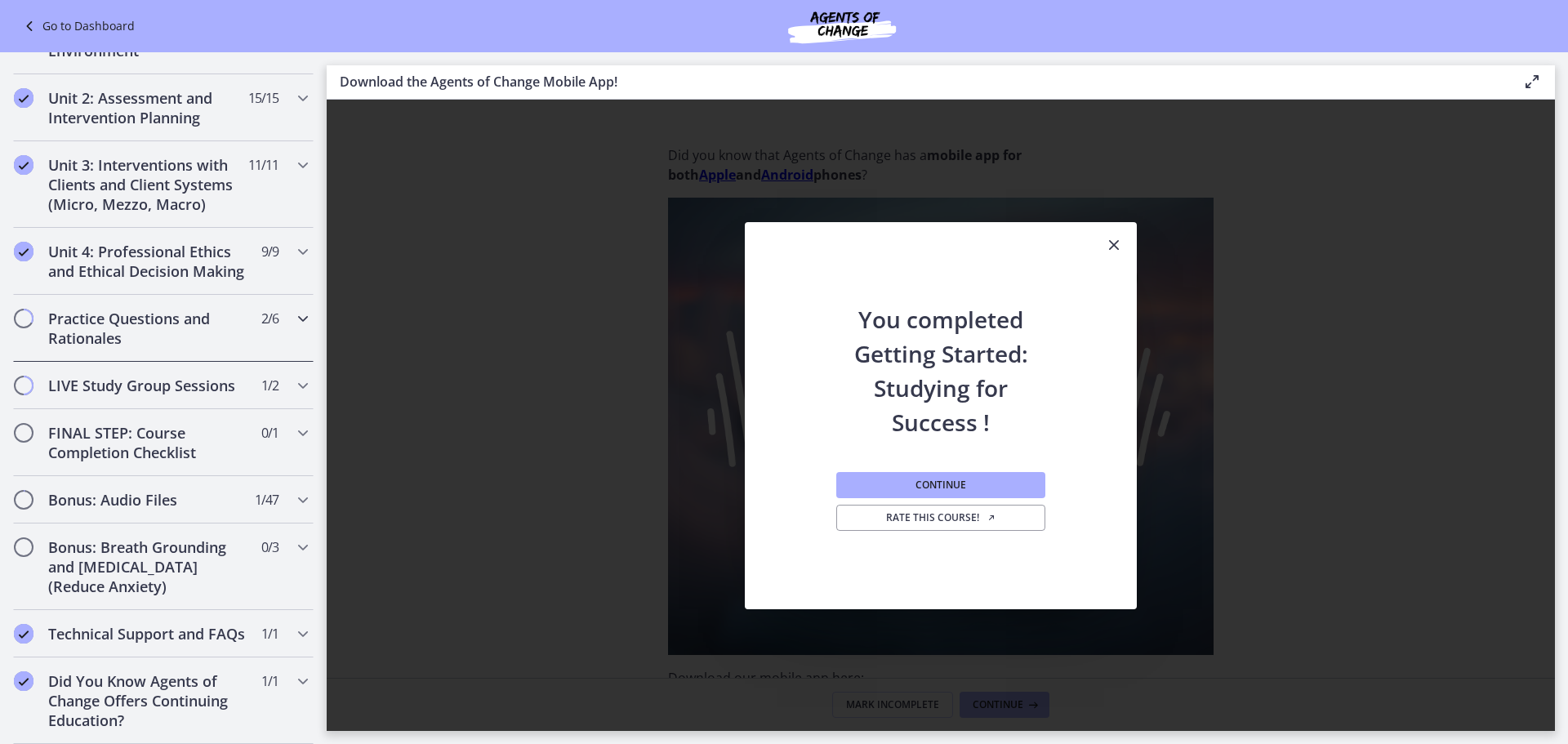
click at [294, 309] on icon "Chapters" at bounding box center [303, 319] width 19 height 19
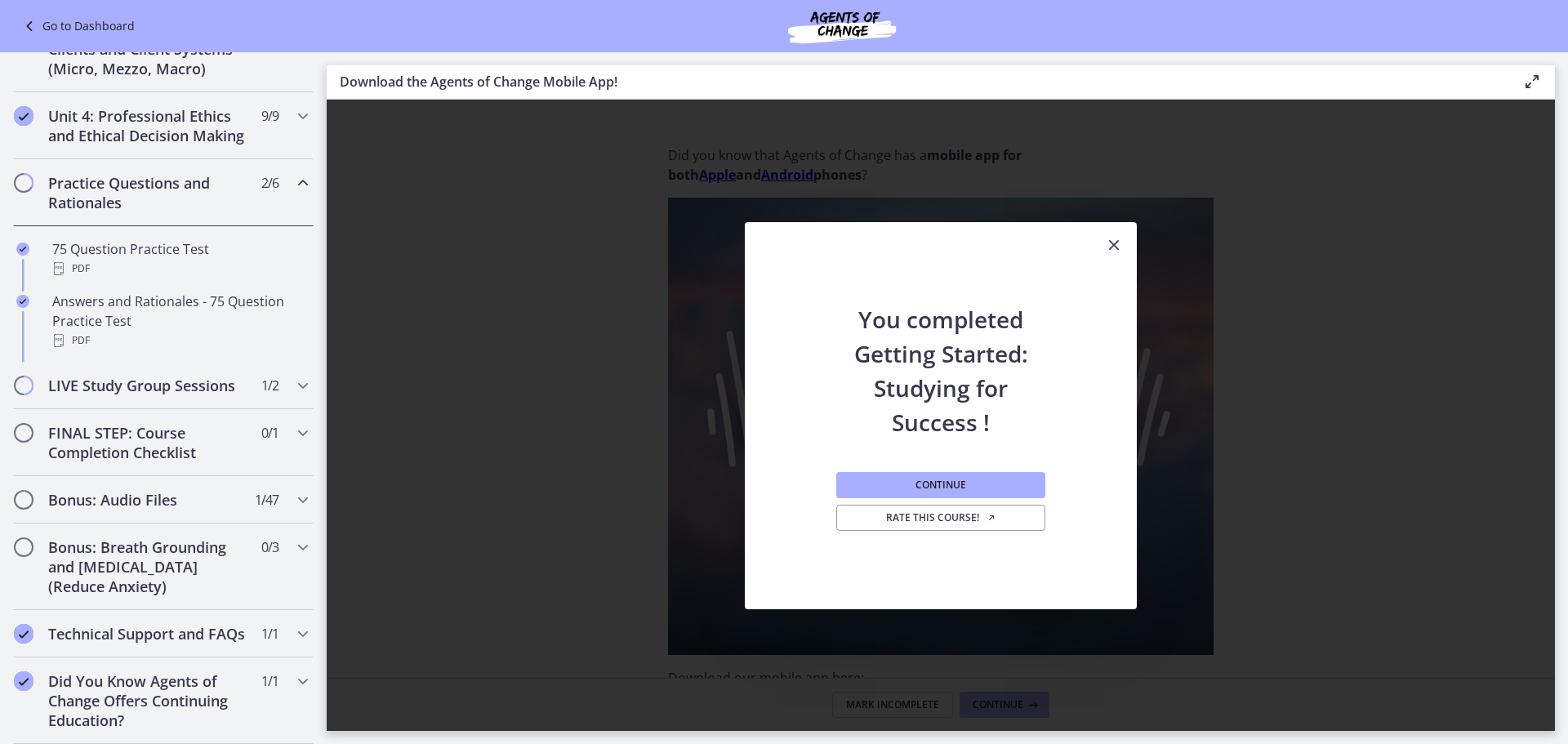
scroll to position [474, 0]
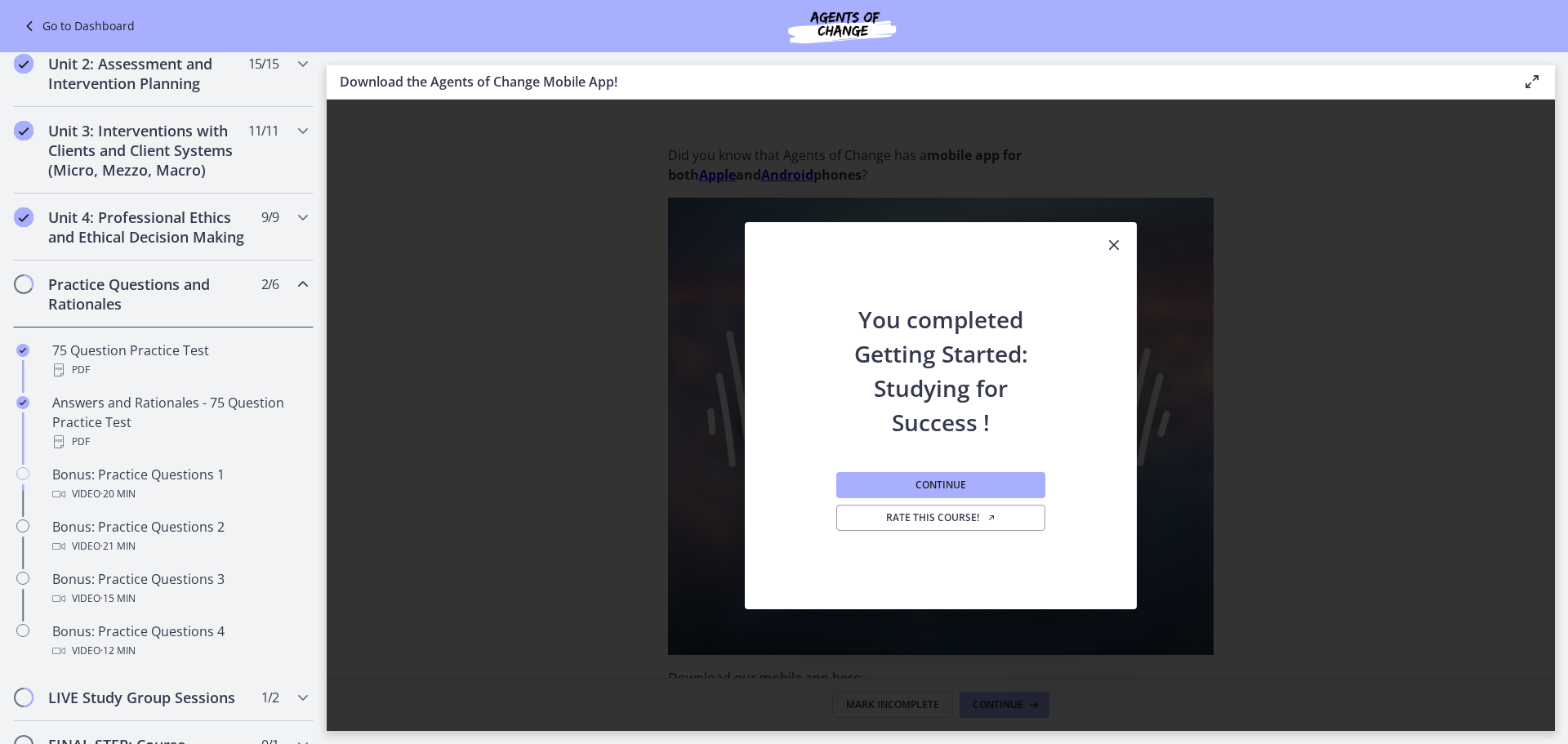
click at [1110, 244] on icon "Close" at bounding box center [1114, 245] width 19 height 19
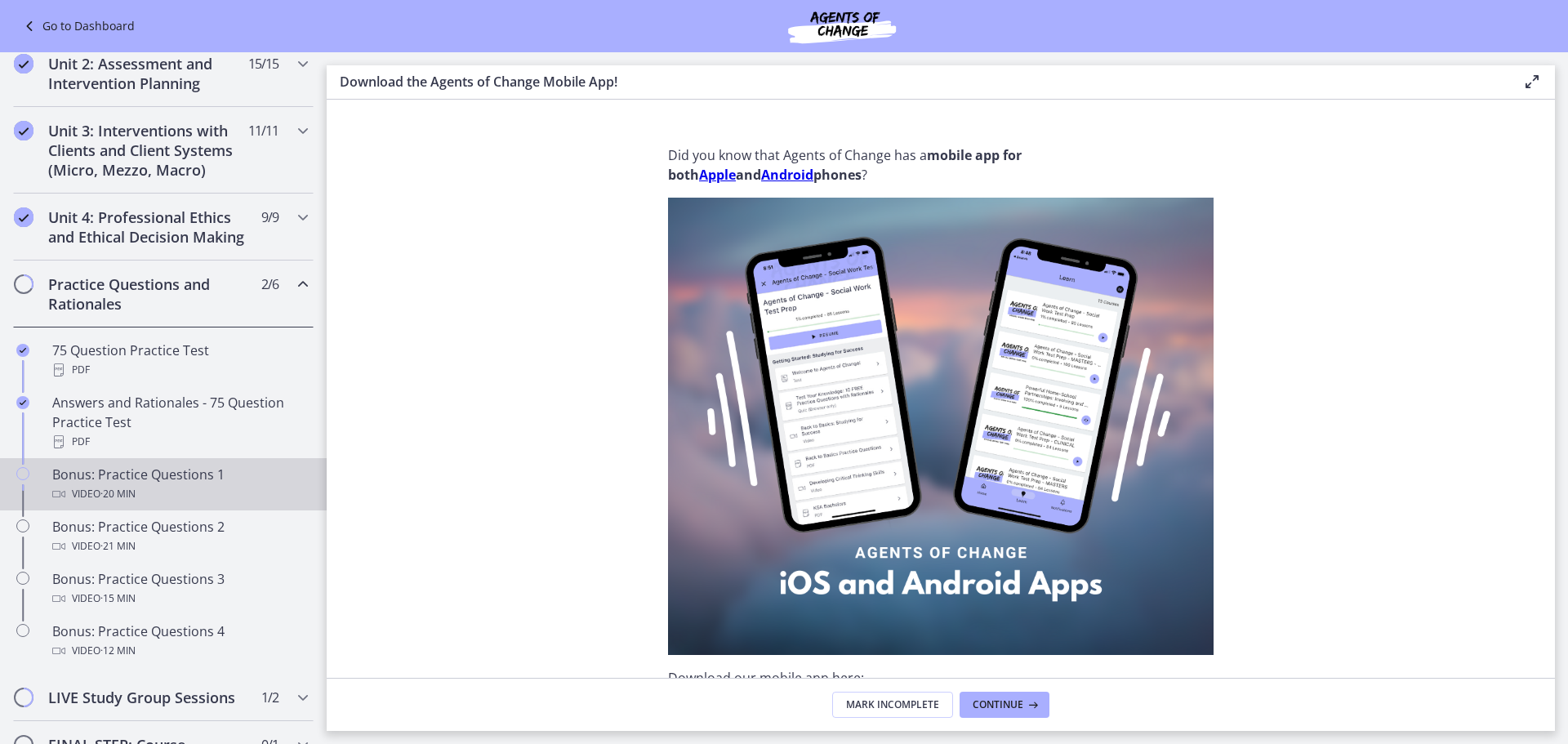
click at [285, 494] on div "Bonus: Practice Questions 1 Video · 20 min" at bounding box center [179, 484] width 255 height 39
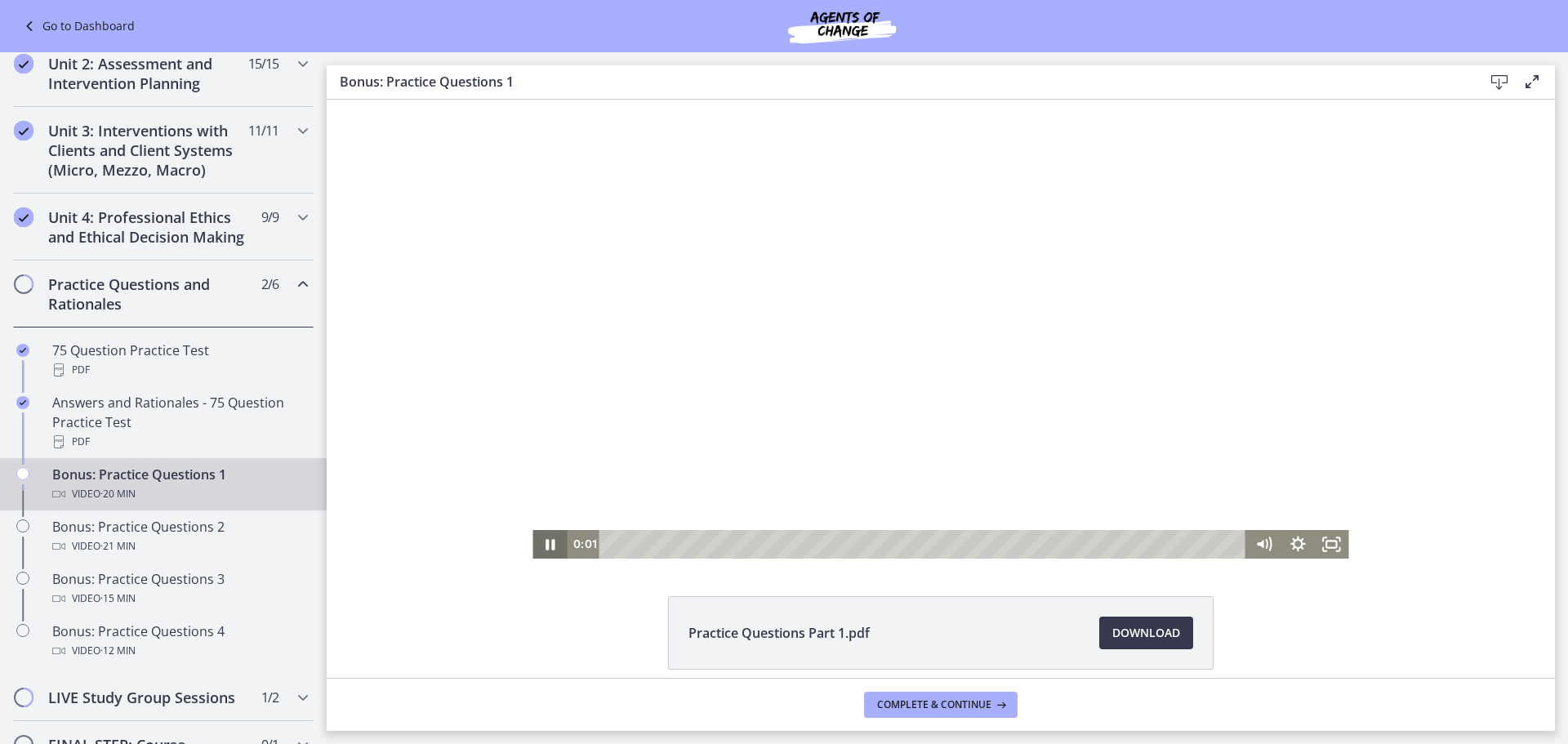
click at [546, 547] on icon "Pause" at bounding box center [549, 543] width 9 height 11
